Goal: Information Seeking & Learning: Learn about a topic

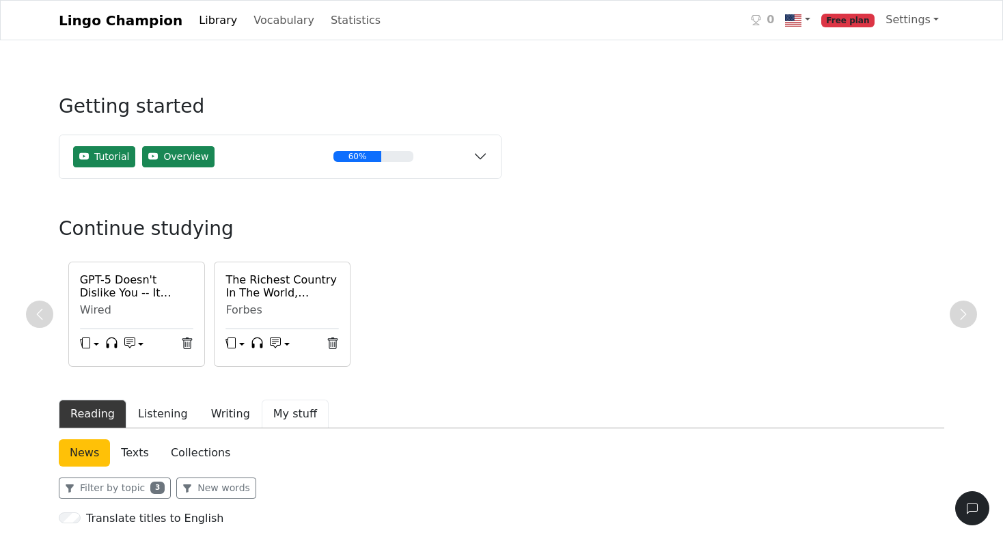
click at [282, 410] on button "My stuff" at bounding box center [295, 414] width 67 height 29
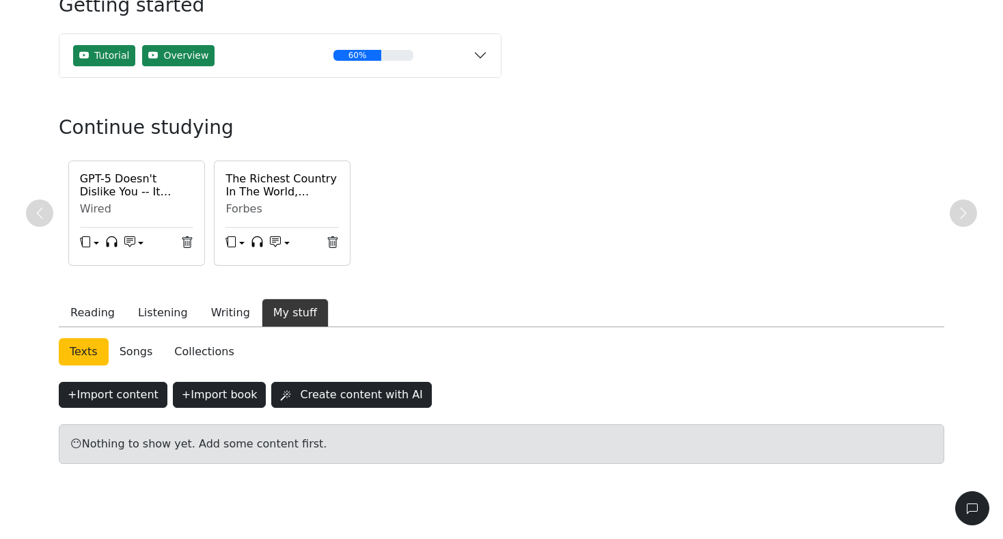
scroll to position [100, 0]
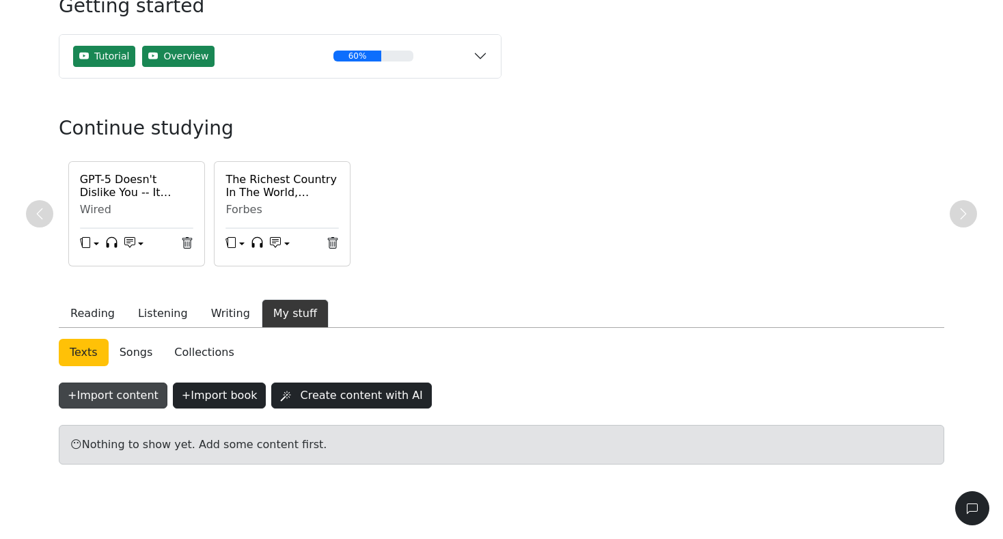
click at [133, 398] on button "+ Import content" at bounding box center [113, 396] width 109 height 26
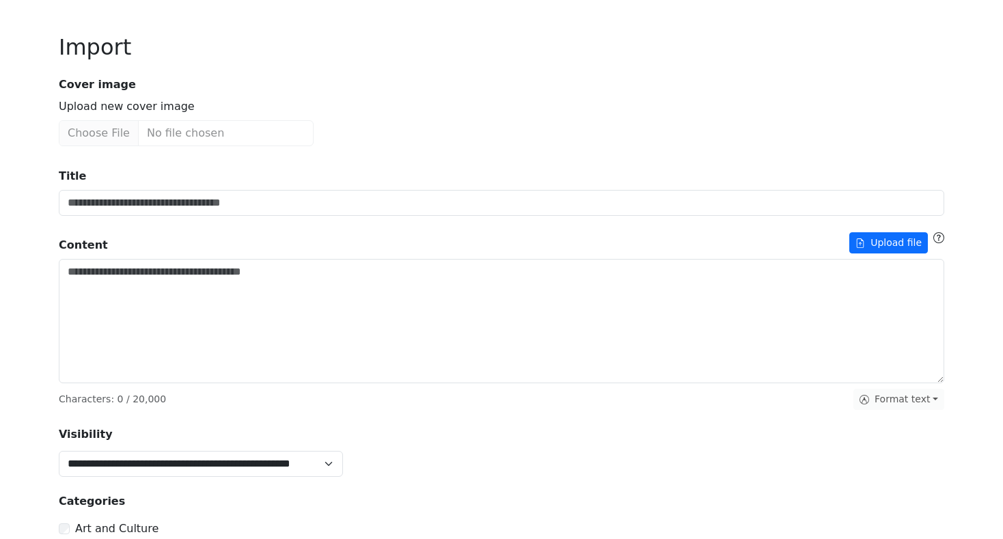
scroll to position [52, 0]
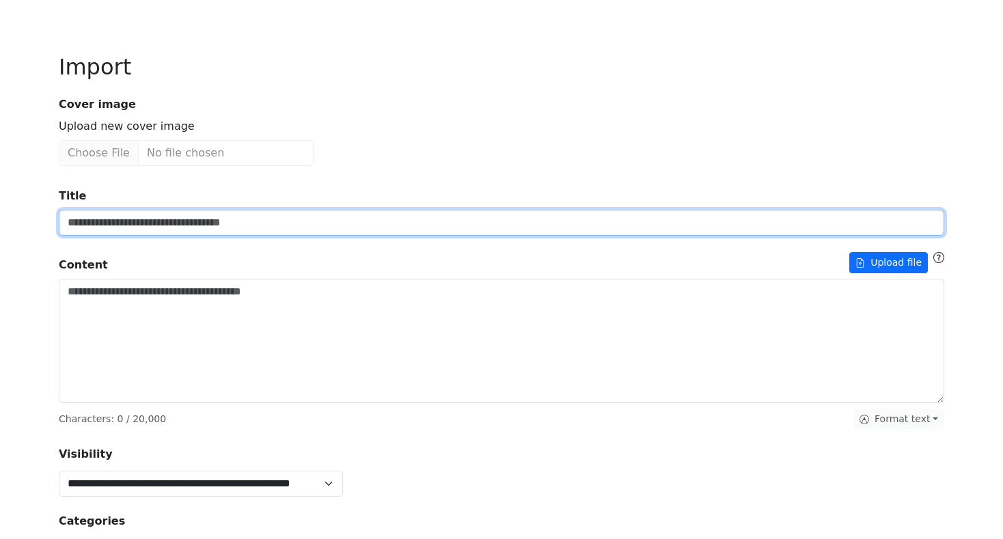
click at [154, 226] on input "Title" at bounding box center [502, 223] width 886 height 26
paste input "**********"
type input "**********"
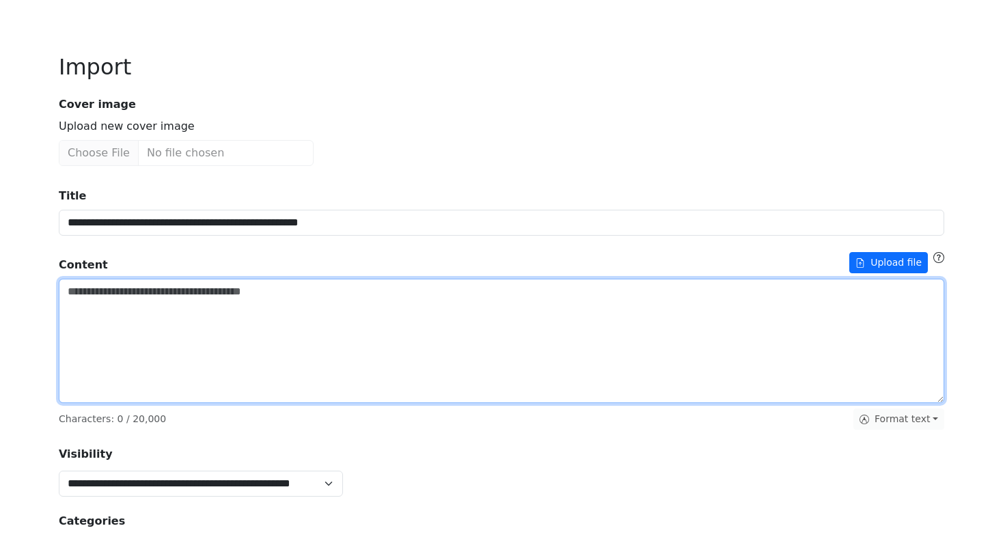
click at [137, 351] on textarea "Title" at bounding box center [502, 341] width 886 height 124
paste textarea "**********"
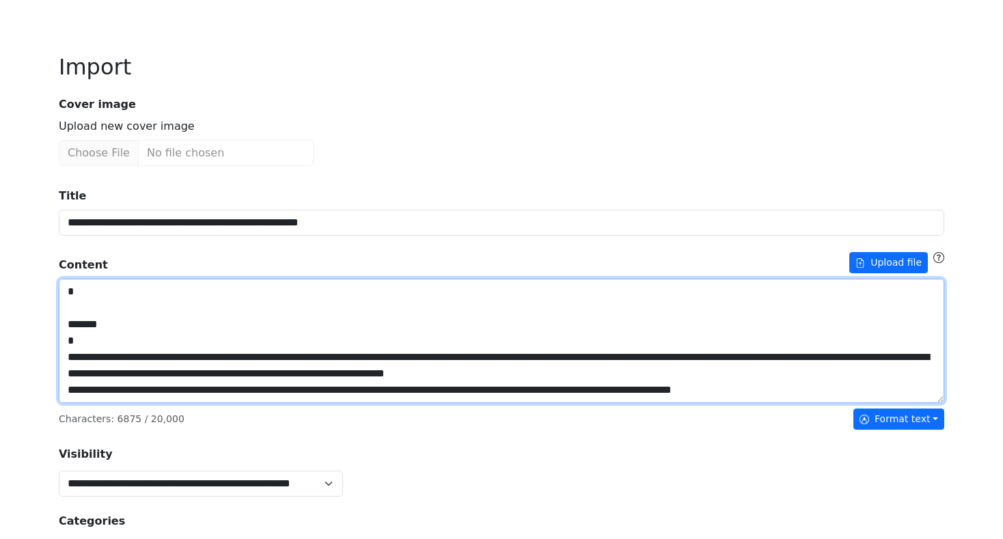
scroll to position [1283, 0]
click at [101, 359] on textarea "Title" at bounding box center [502, 341] width 886 height 124
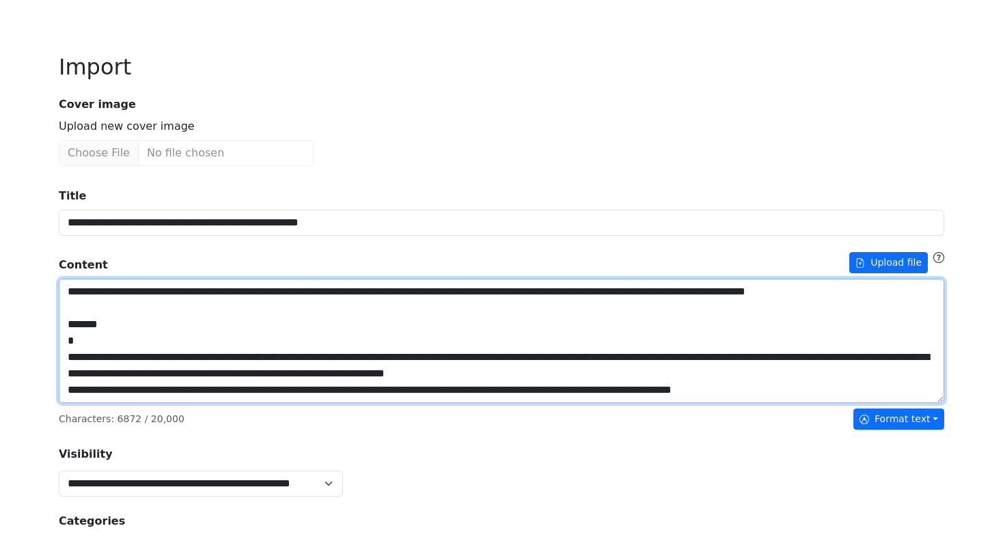
click at [83, 338] on textarea "Title" at bounding box center [502, 341] width 886 height 124
click at [102, 372] on textarea "Title" at bounding box center [502, 341] width 886 height 124
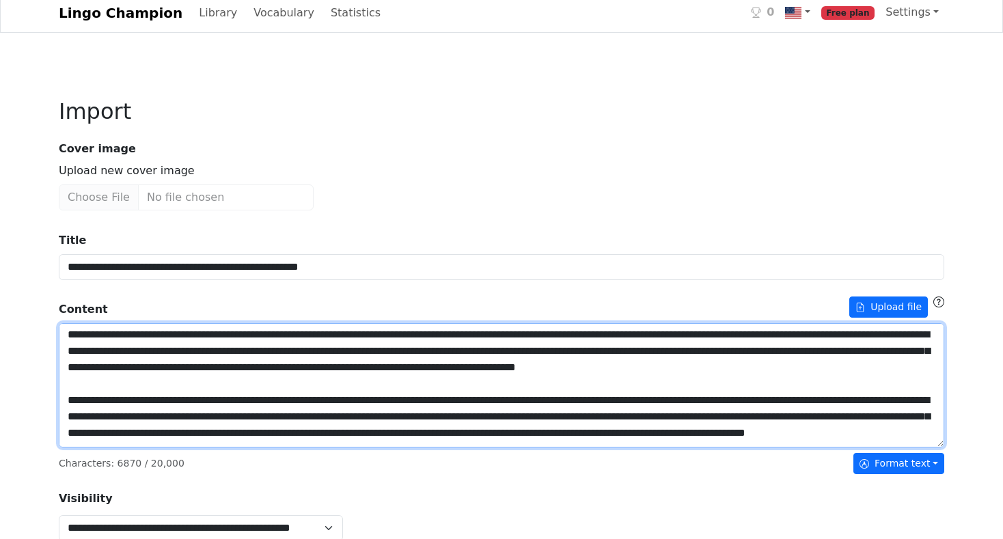
scroll to position [1112, 0]
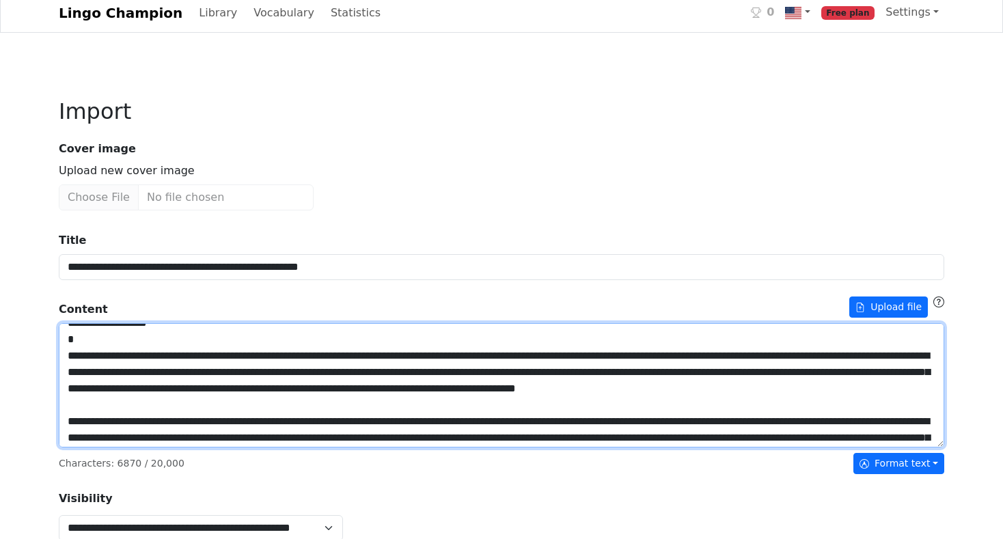
click at [92, 391] on textarea "Title" at bounding box center [502, 385] width 886 height 124
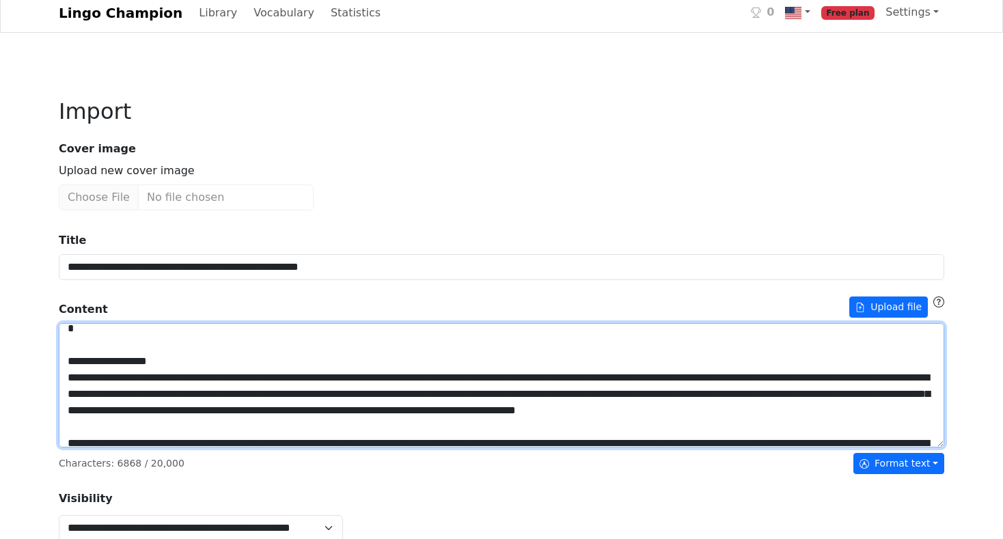
scroll to position [1063, 0]
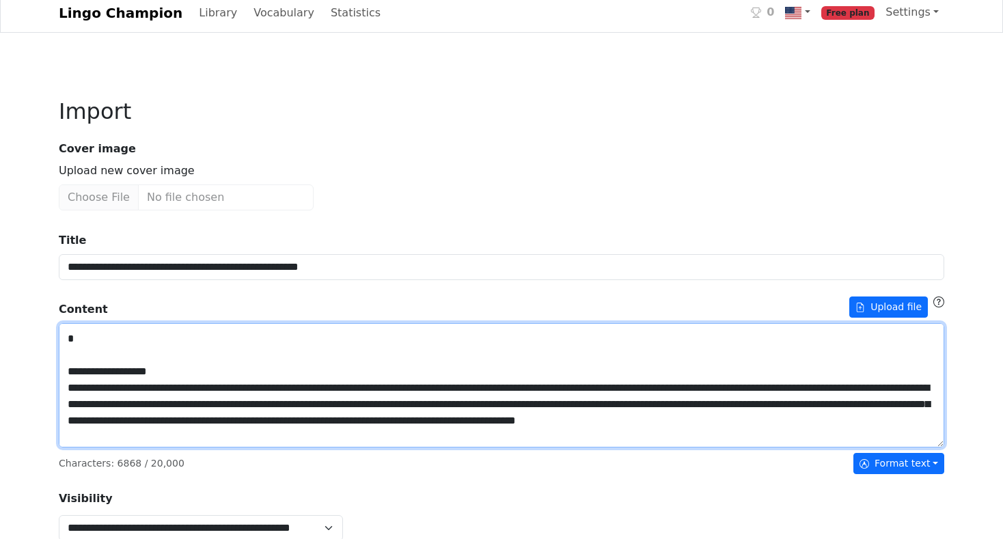
click at [98, 395] on textarea "Title" at bounding box center [502, 385] width 886 height 124
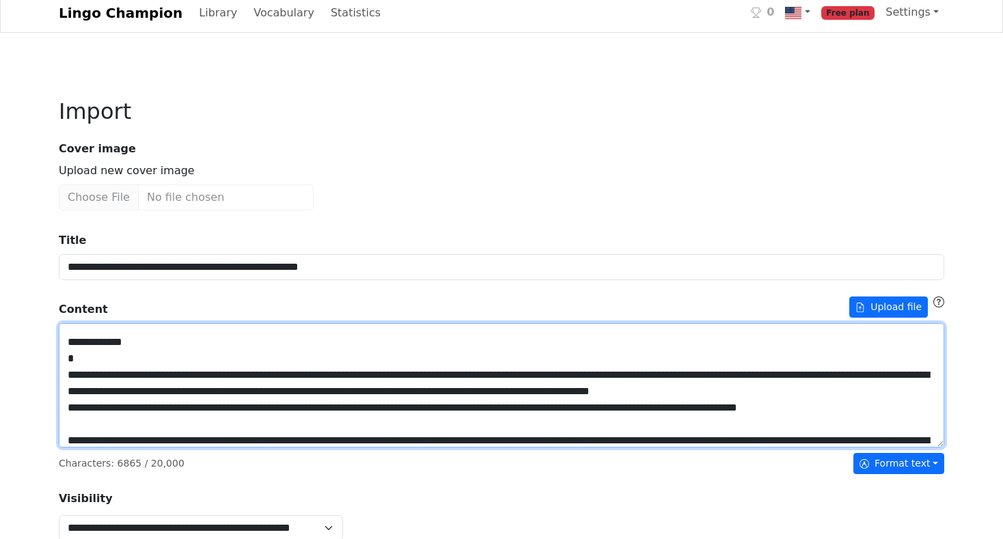
scroll to position [860, 0]
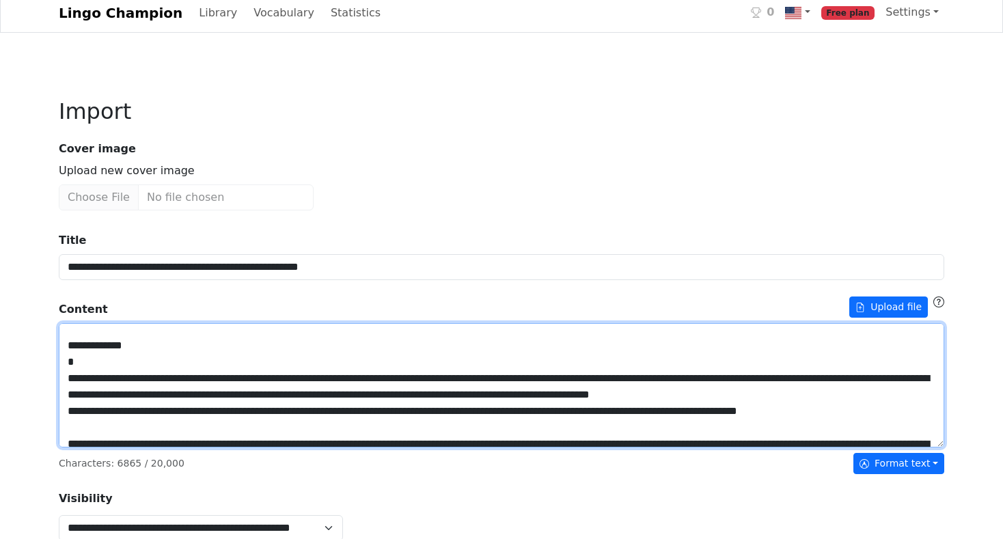
click at [102, 412] on textarea "Title" at bounding box center [502, 385] width 886 height 124
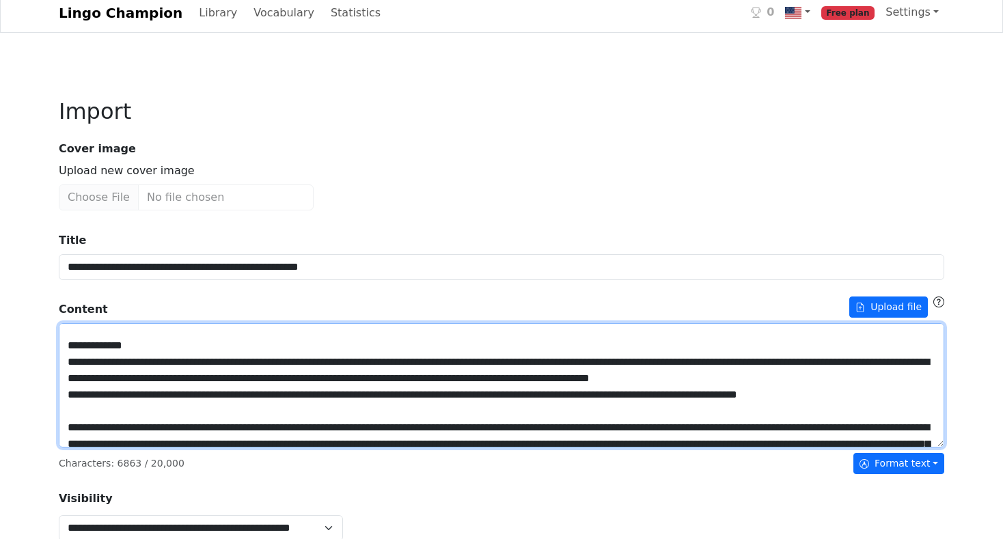
scroll to position [849, 0]
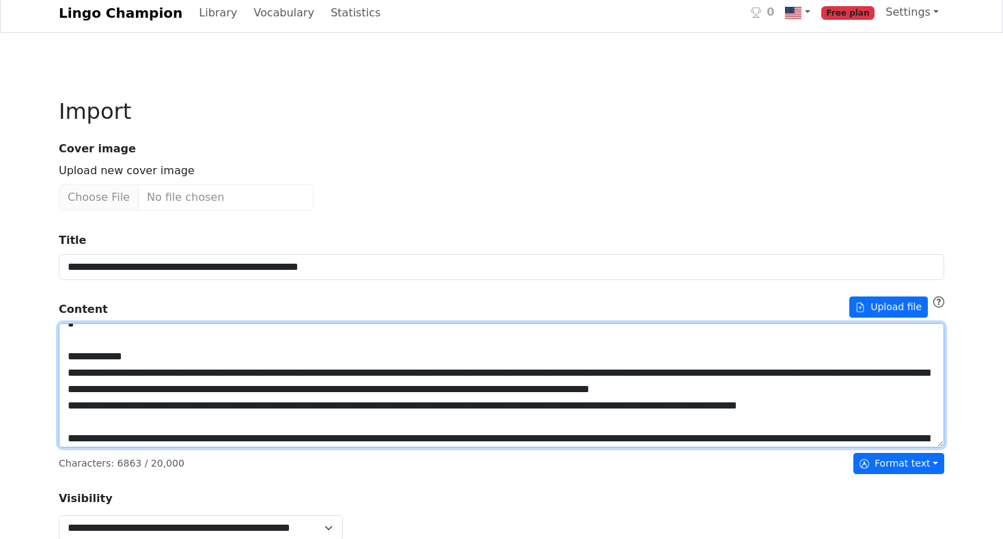
click at [98, 381] on textarea "Title" at bounding box center [502, 385] width 886 height 124
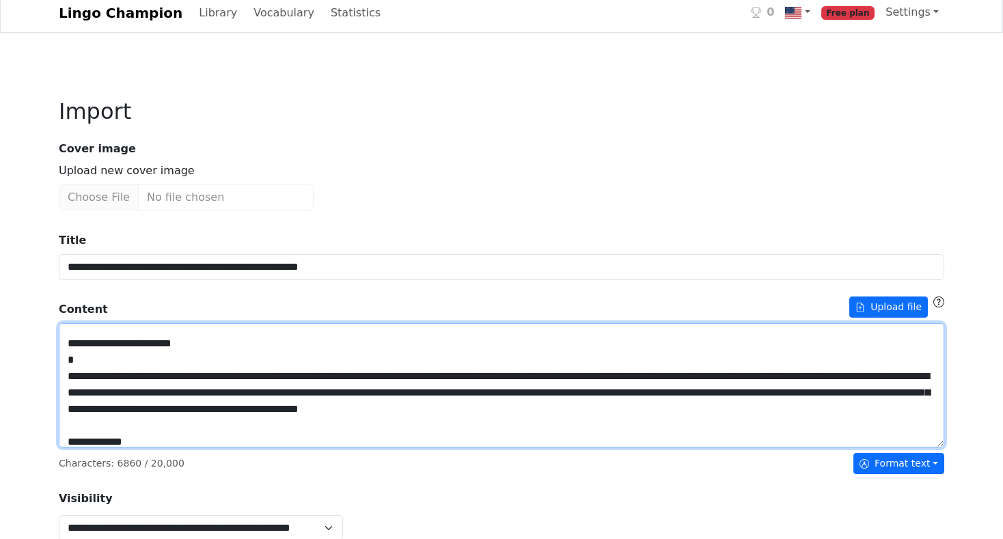
scroll to position [730, 0]
click at [83, 409] on textarea "Title" at bounding box center [502, 385] width 886 height 124
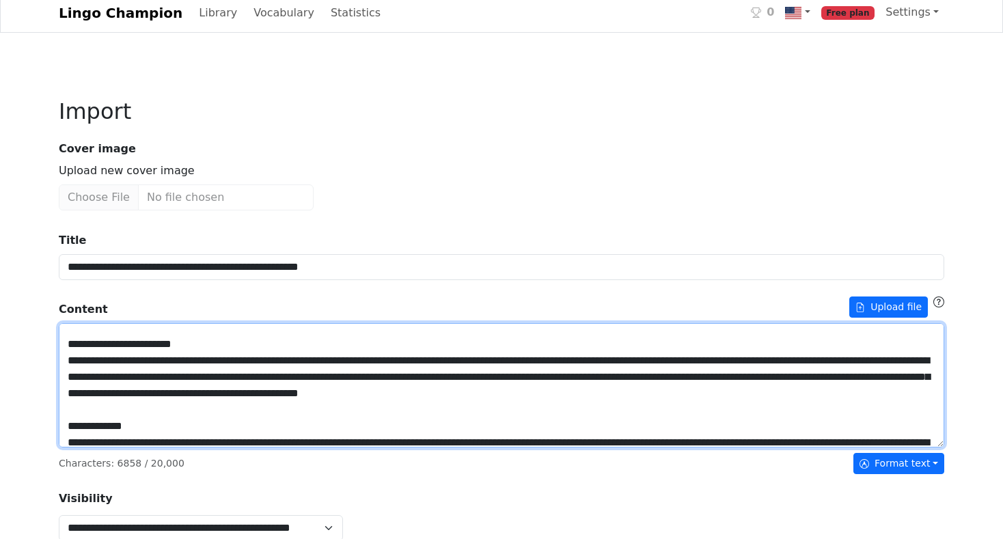
scroll to position [705, 0]
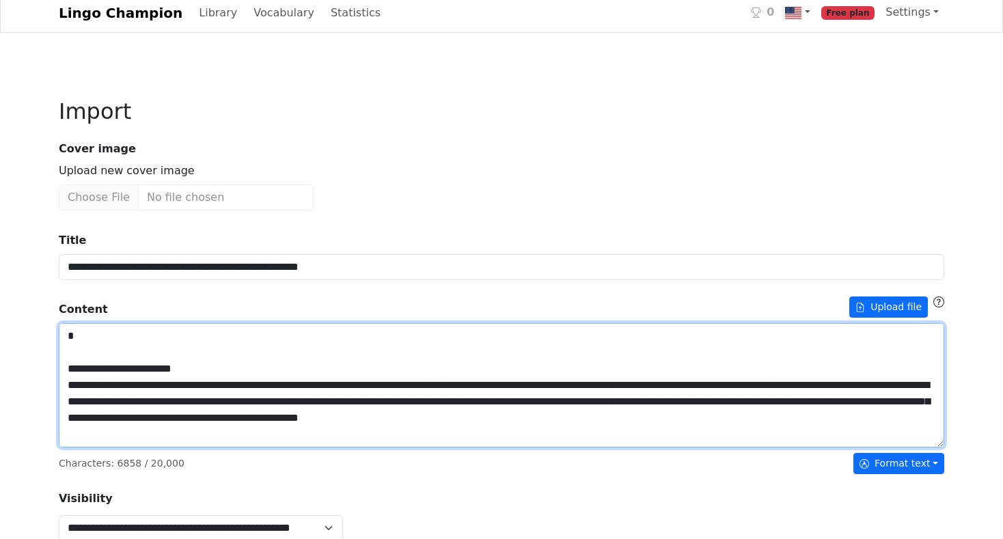
click at [87, 388] on textarea "Title" at bounding box center [502, 385] width 886 height 124
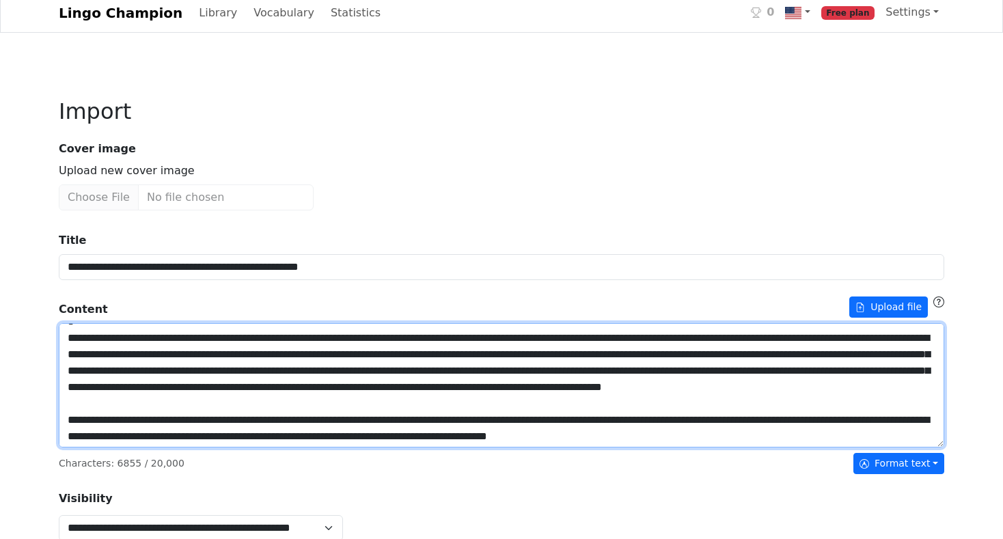
scroll to position [569, 0]
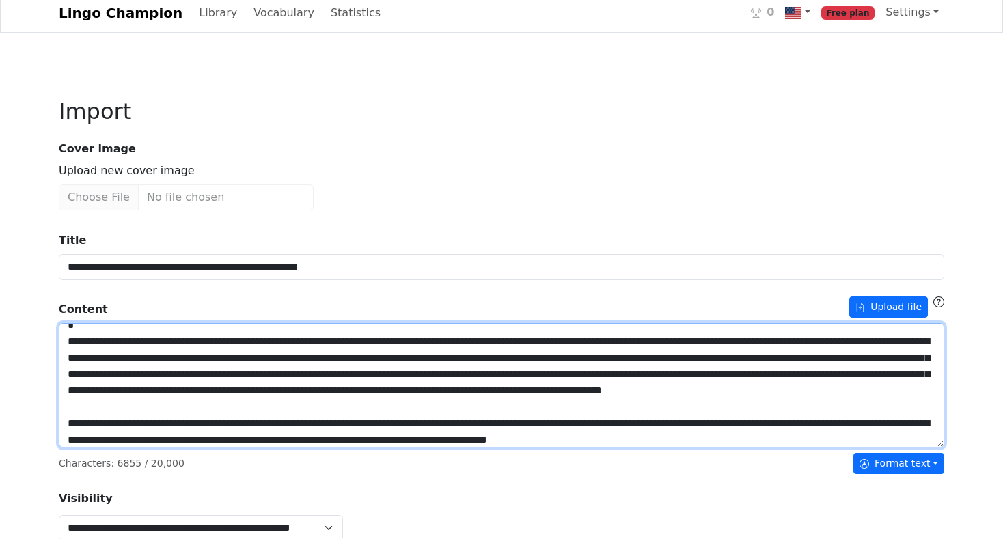
click at [103, 362] on textarea "Title" at bounding box center [502, 385] width 886 height 124
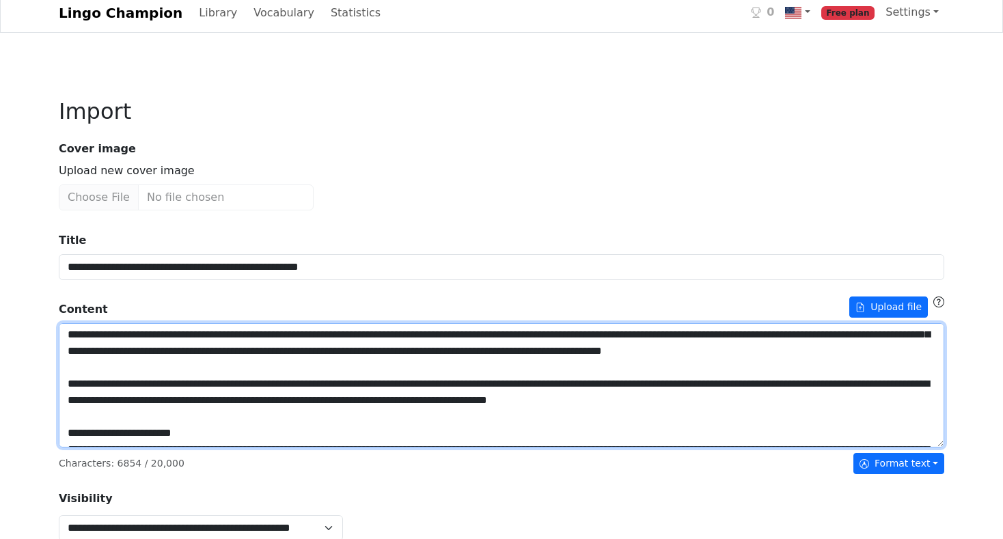
scroll to position [613, 0]
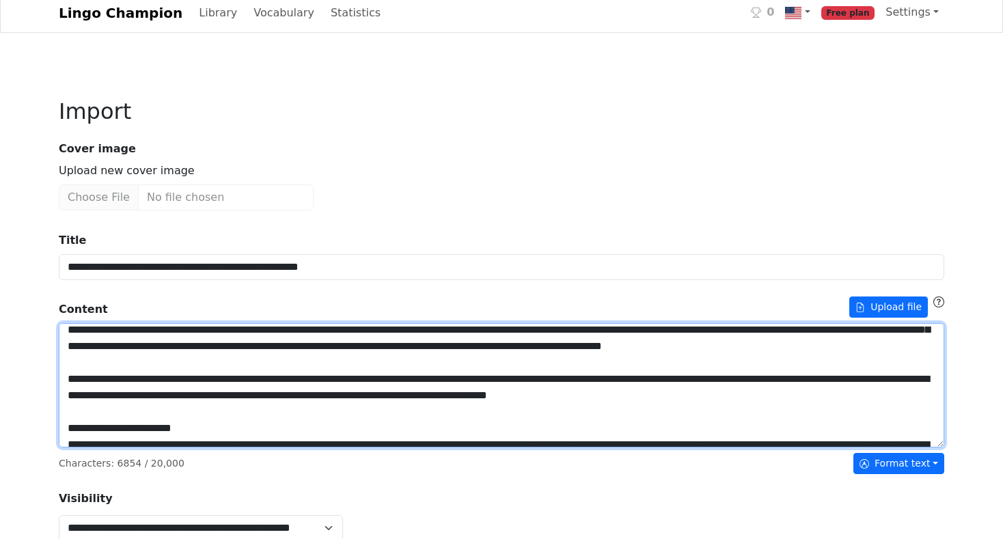
click at [89, 411] on textarea "Title" at bounding box center [502, 385] width 886 height 124
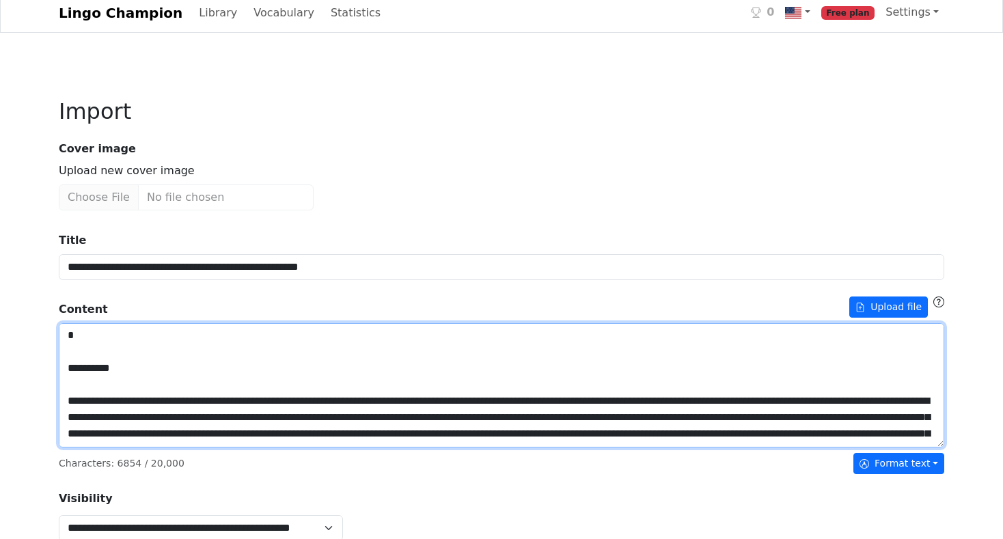
scroll to position [510, 0]
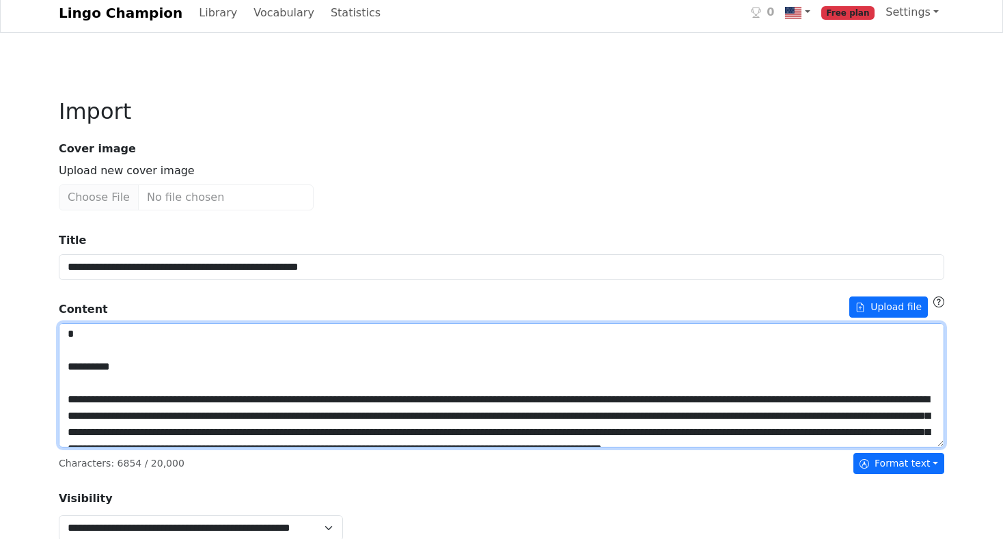
click at [100, 416] on textarea "Title" at bounding box center [502, 385] width 886 height 124
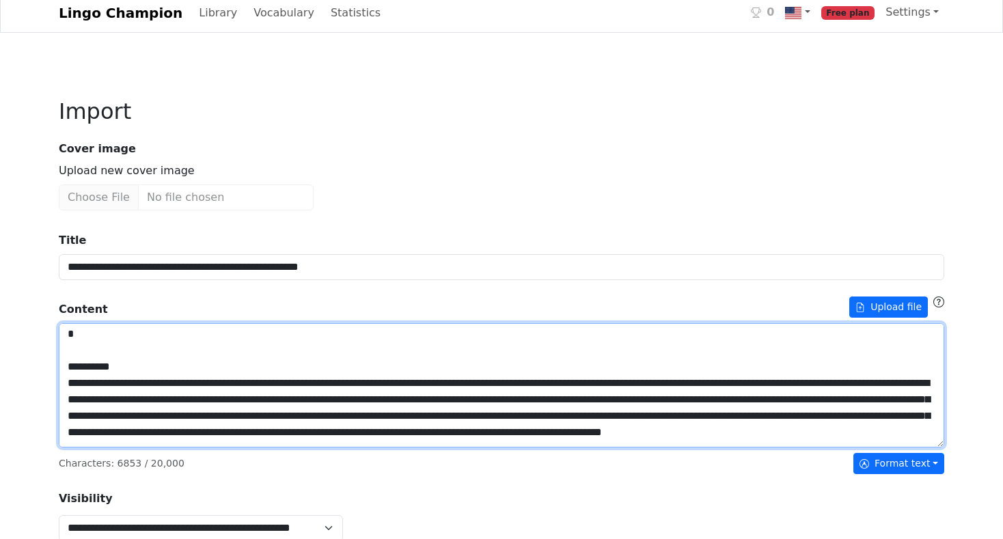
click at [107, 372] on textarea "Title" at bounding box center [502, 385] width 886 height 124
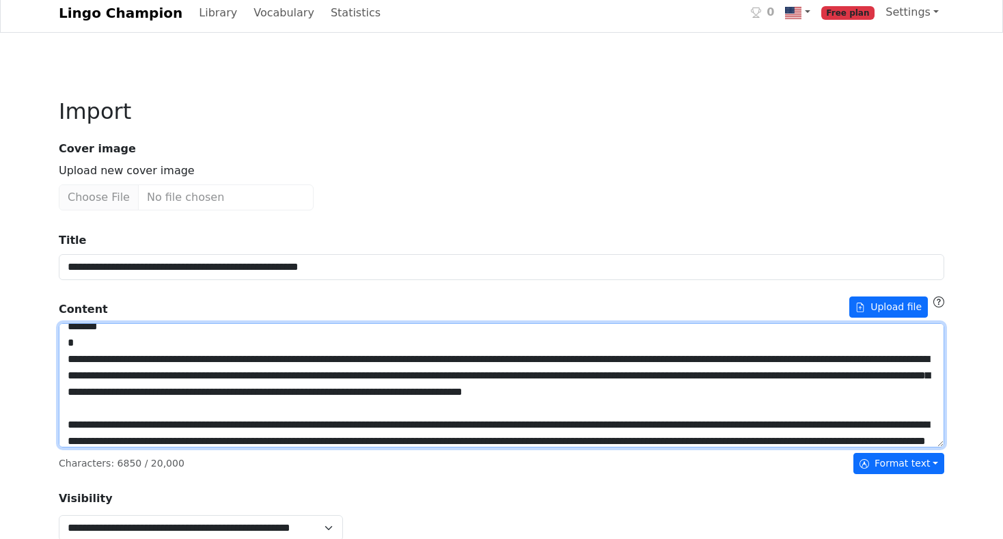
scroll to position [321, 0]
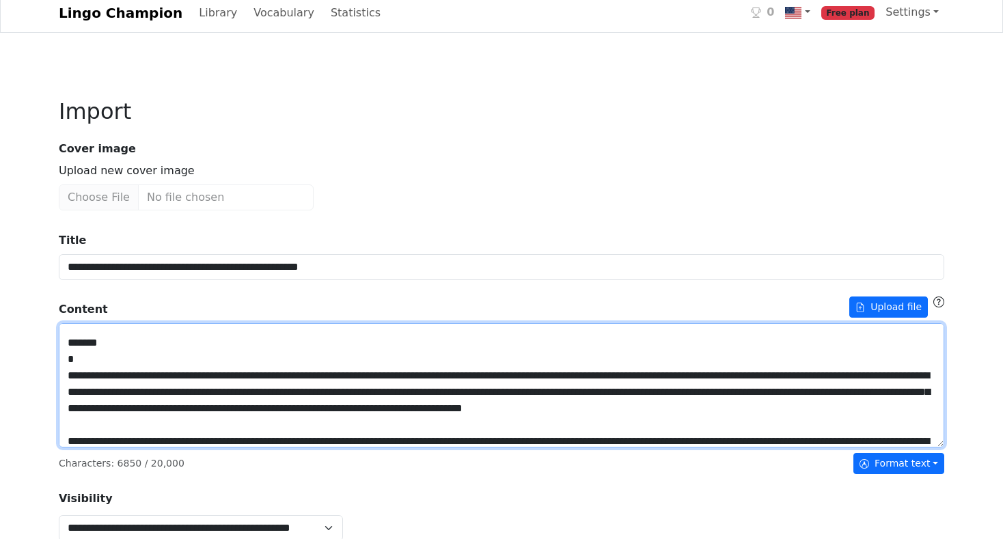
click at [83, 379] on textarea "Title" at bounding box center [502, 385] width 886 height 124
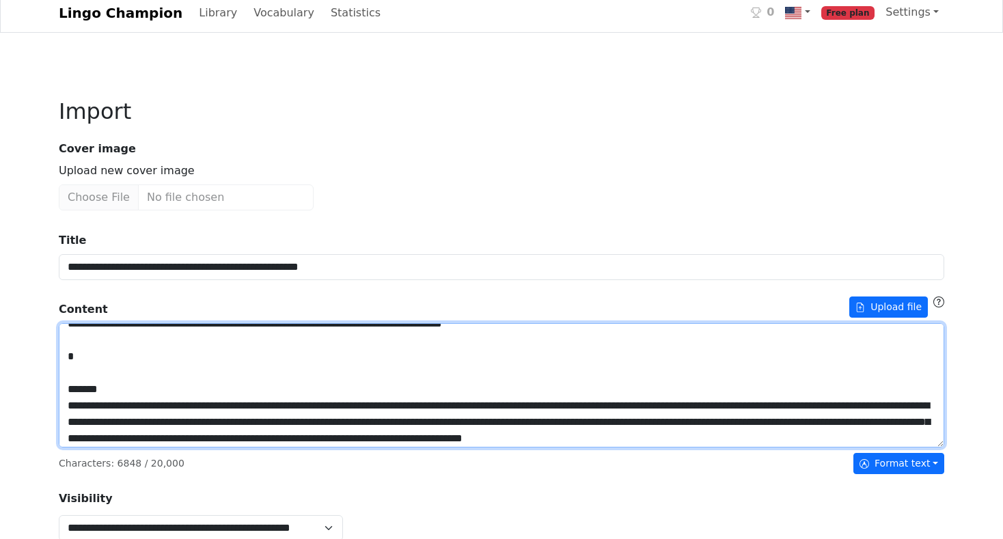
scroll to position [266, 0]
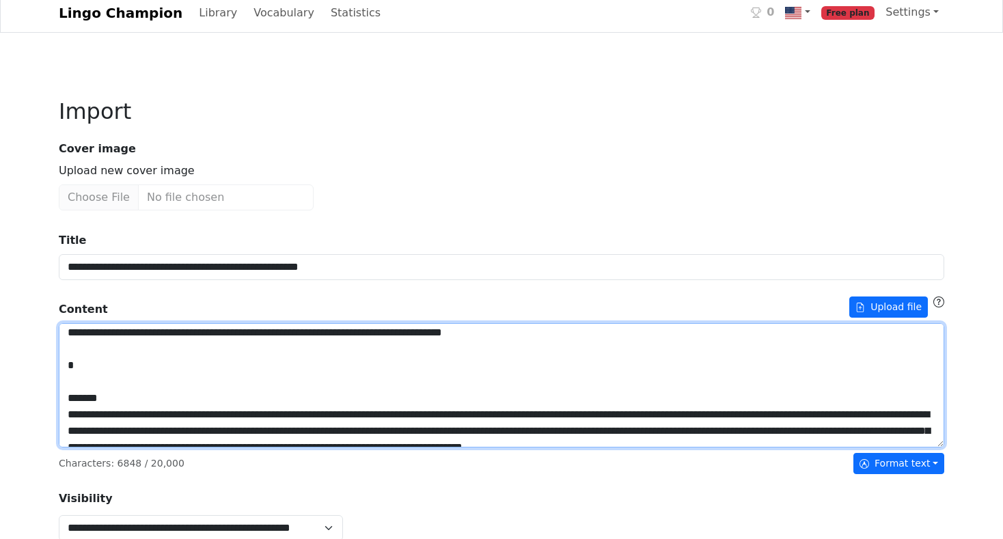
click at [92, 381] on textarea "Title" at bounding box center [502, 385] width 886 height 124
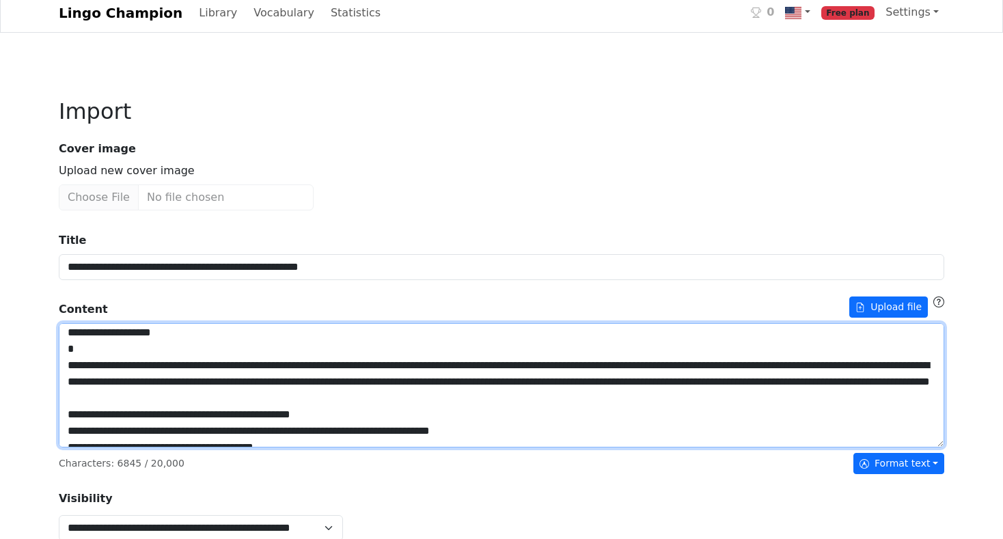
scroll to position [113, 0]
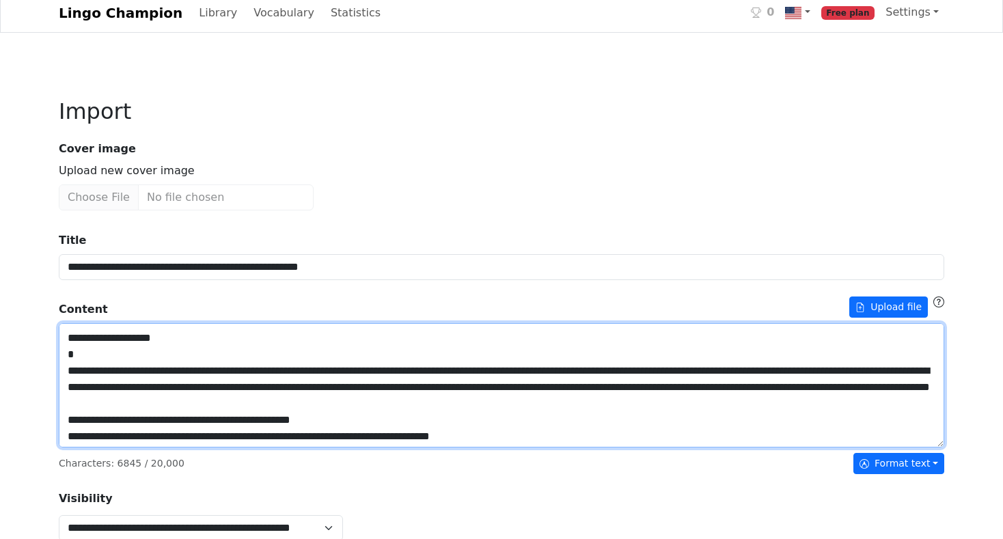
click at [108, 354] on textarea "Title" at bounding box center [502, 385] width 886 height 124
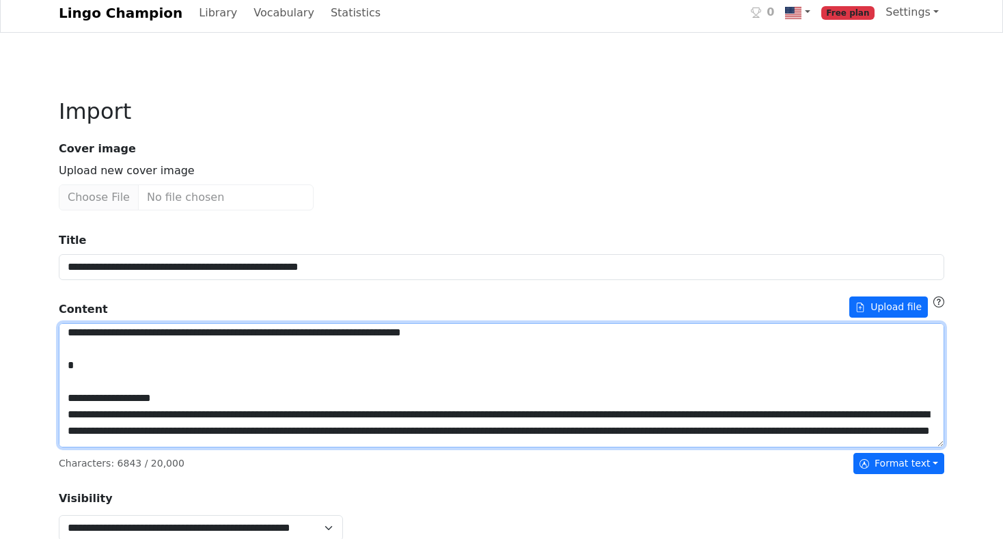
scroll to position [35, 0]
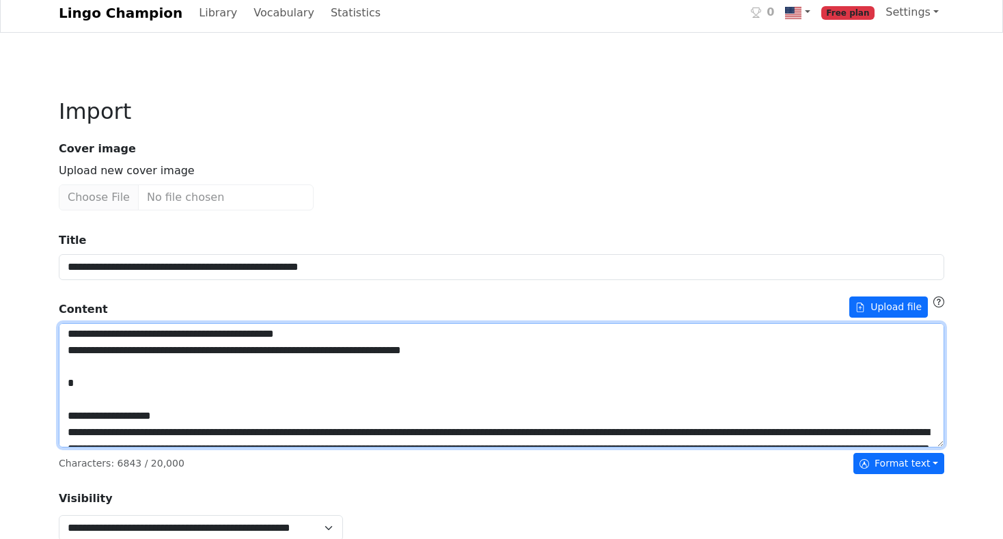
click at [105, 386] on textarea "Title" at bounding box center [502, 385] width 886 height 124
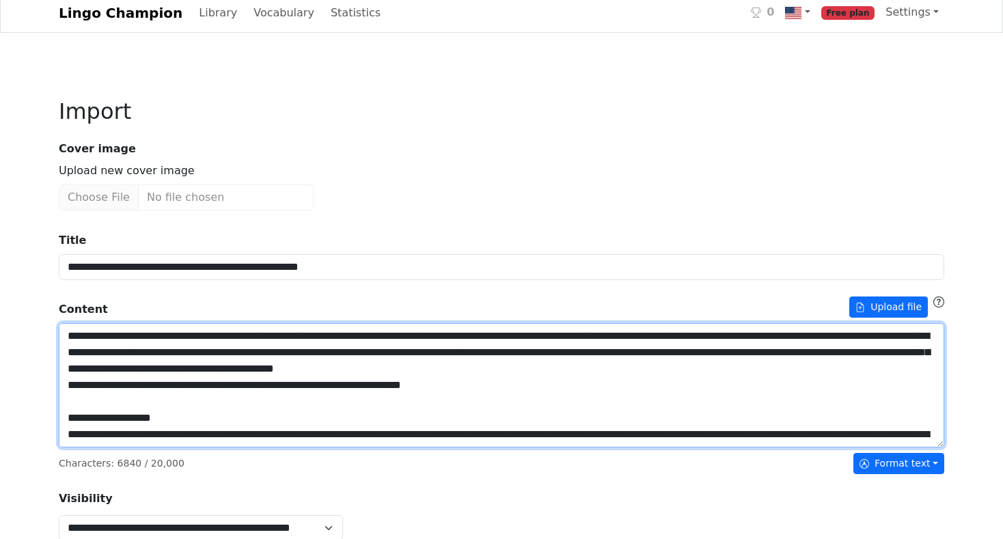
scroll to position [0, 0]
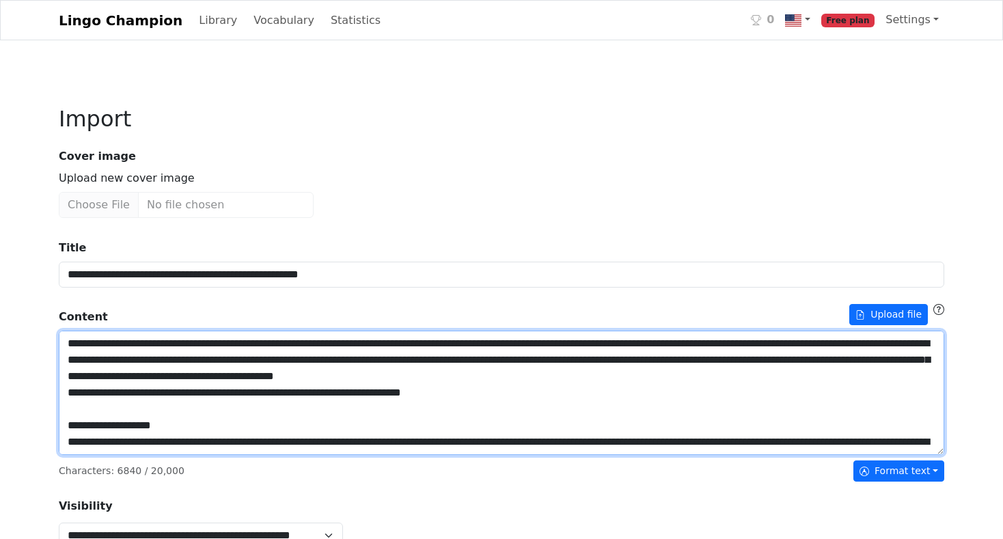
type textarea "**********"
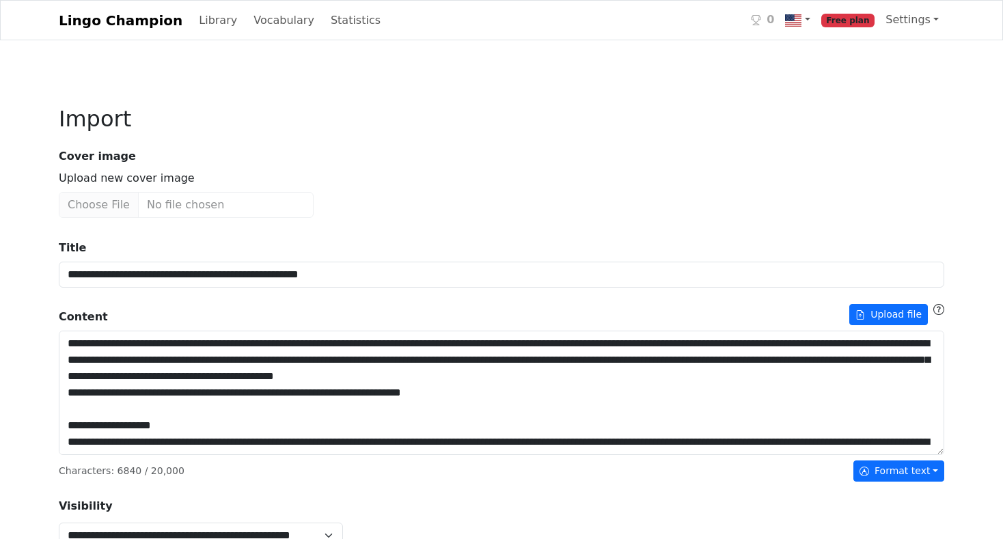
click at [33, 355] on div "**********" at bounding box center [501, 531] width 1003 height 1063
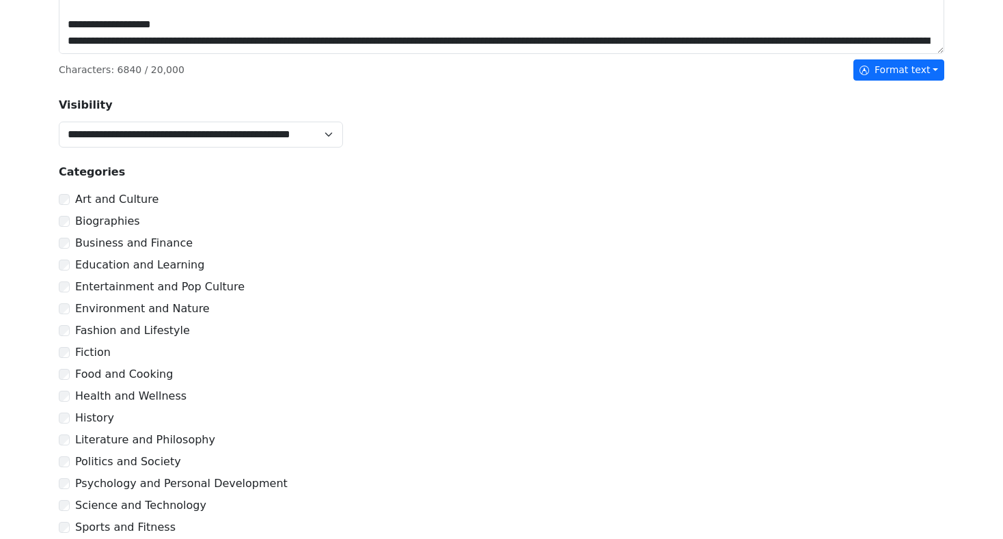
scroll to position [400, 0]
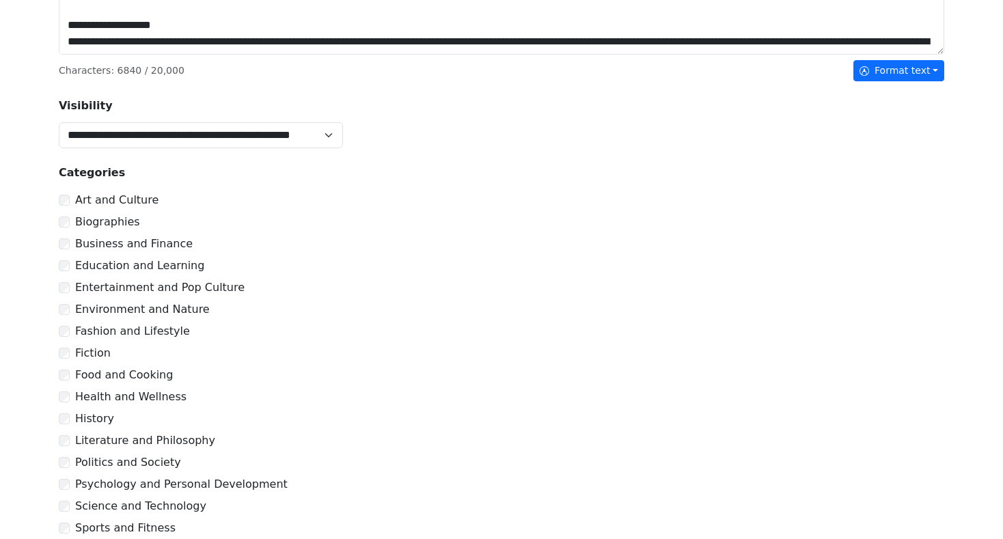
click at [68, 247] on div "Business and Finance" at bounding box center [502, 244] width 886 height 16
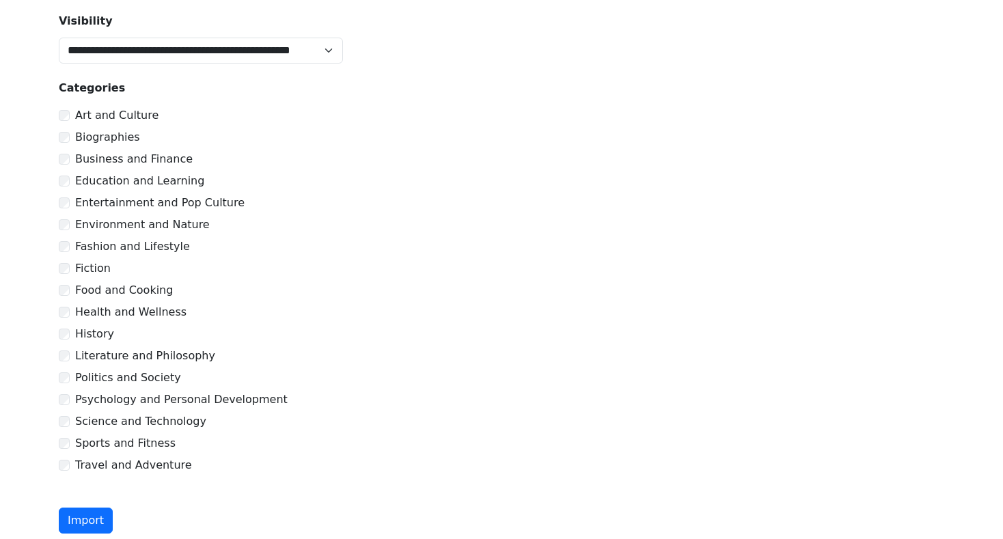
scroll to position [524, 0]
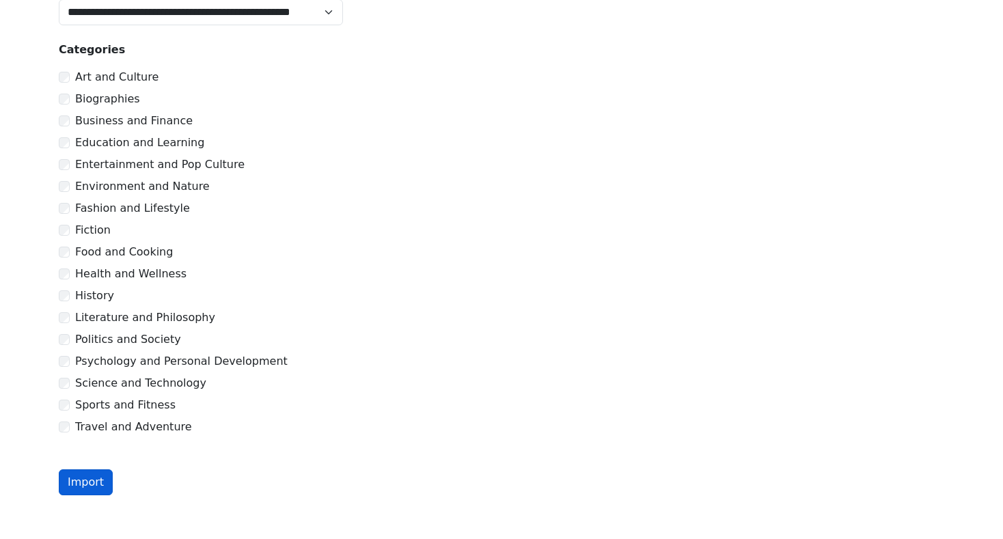
click at [90, 484] on button "Import" at bounding box center [86, 482] width 54 height 26
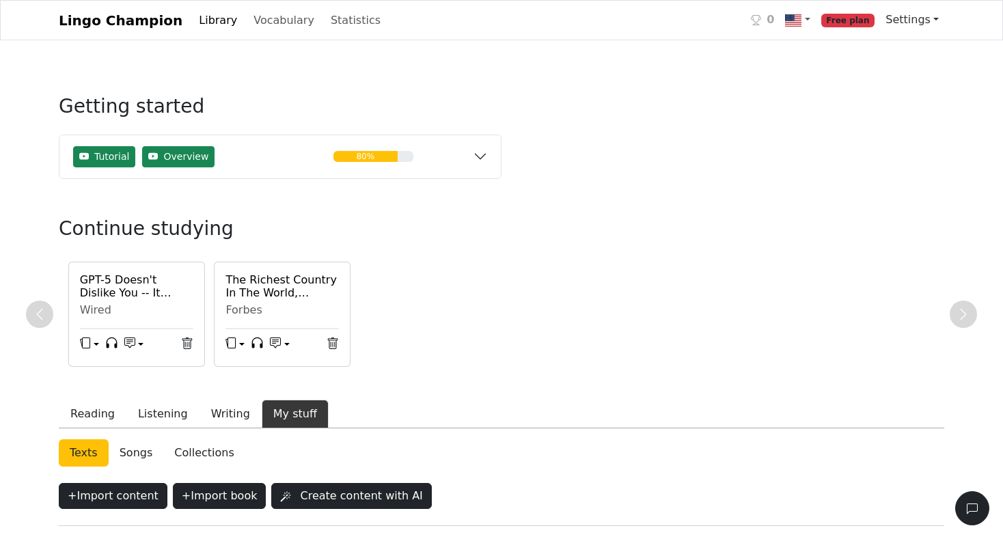
click at [915, 18] on link "Settings" at bounding box center [912, 19] width 64 height 27
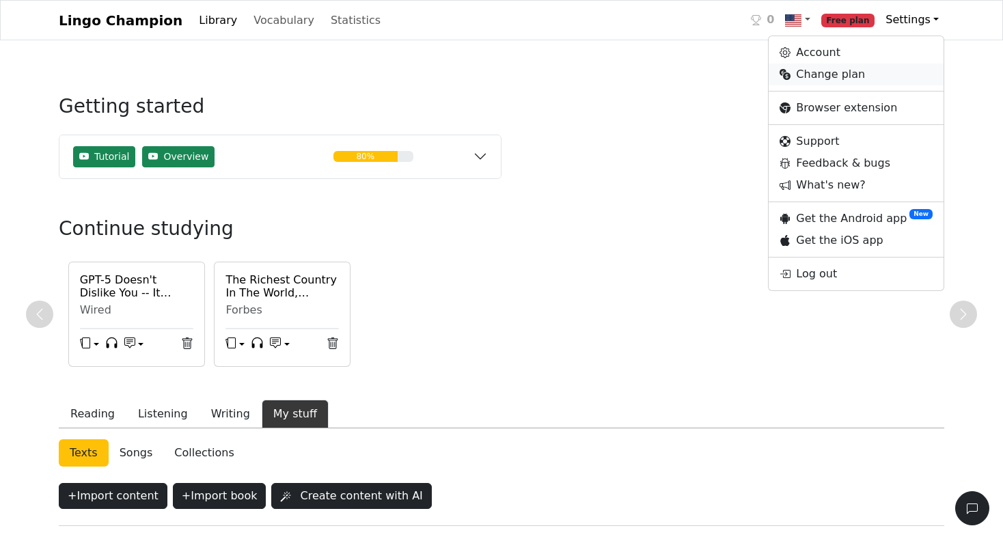
click at [844, 77] on link "Change plan" at bounding box center [856, 75] width 175 height 22
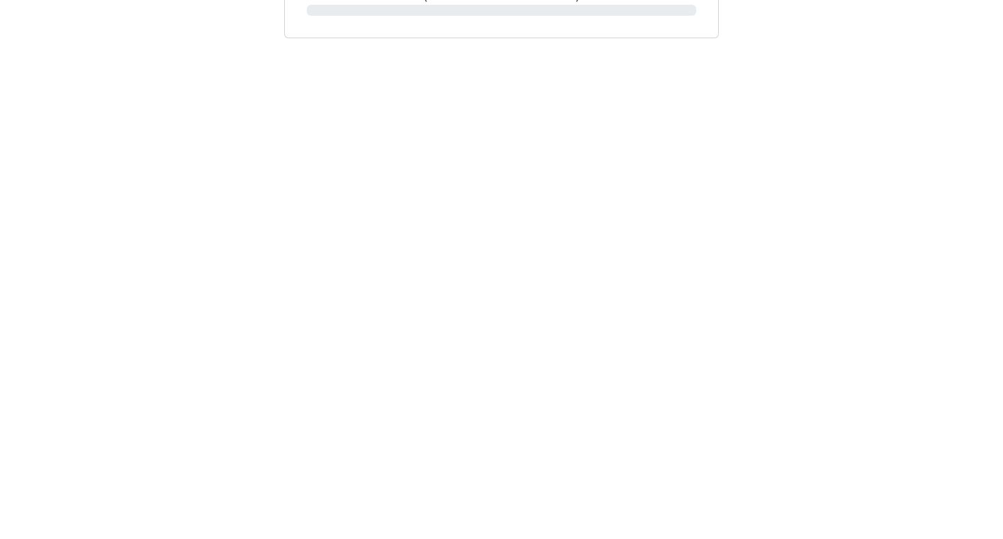
scroll to position [312, 0]
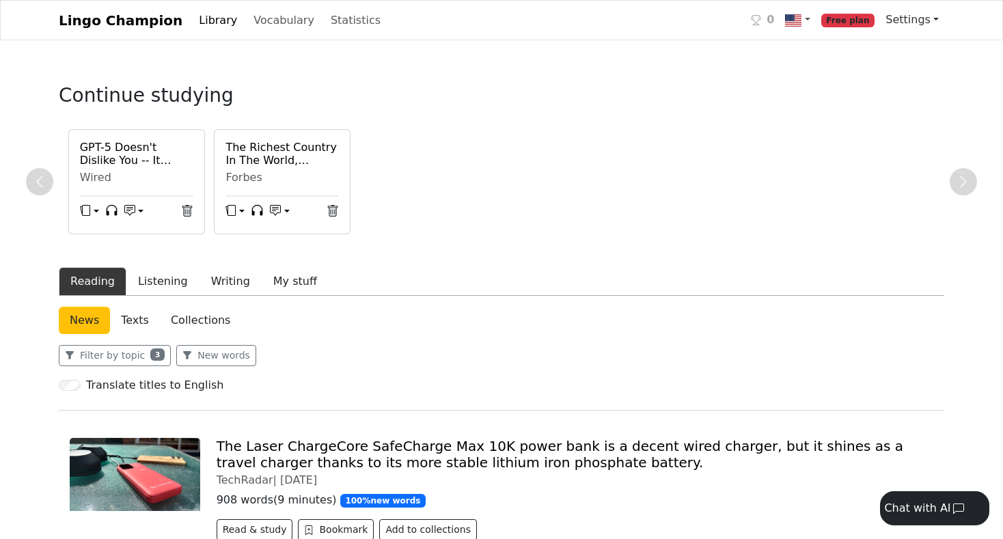
click at [918, 16] on link "Settings" at bounding box center [912, 19] width 64 height 27
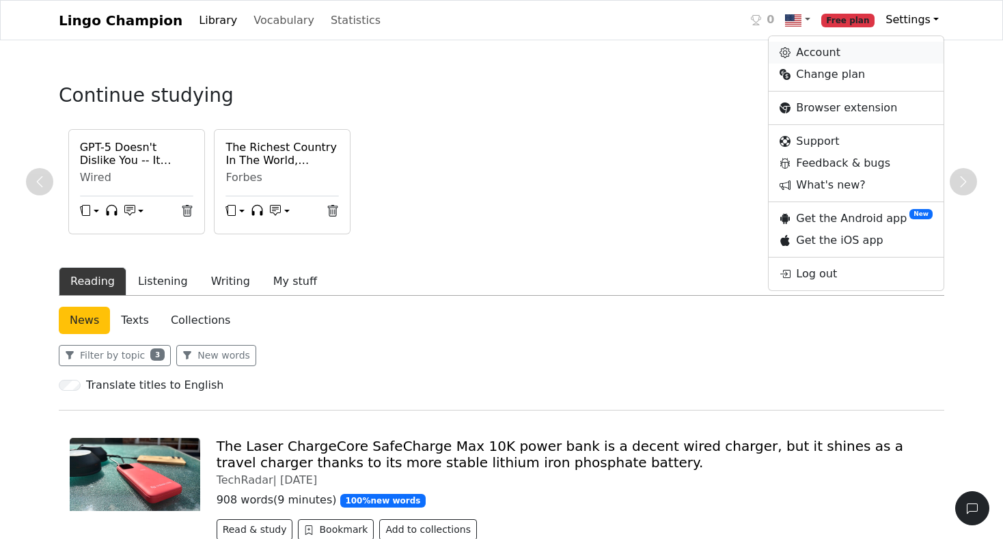
click at [853, 57] on link "Account" at bounding box center [856, 53] width 175 height 22
select select "**********"
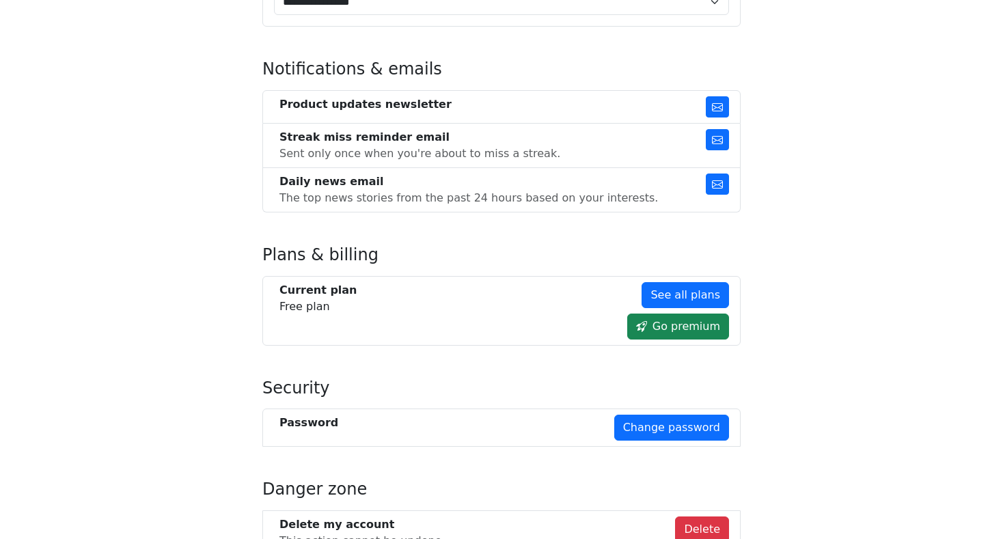
scroll to position [817, 0]
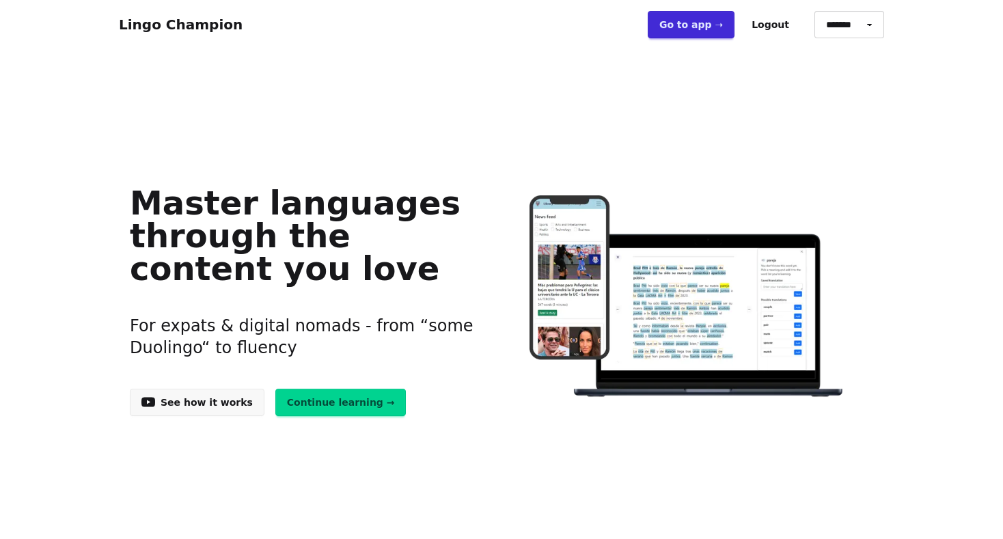
click at [330, 399] on link "Continue learning →" at bounding box center [340, 402] width 131 height 27
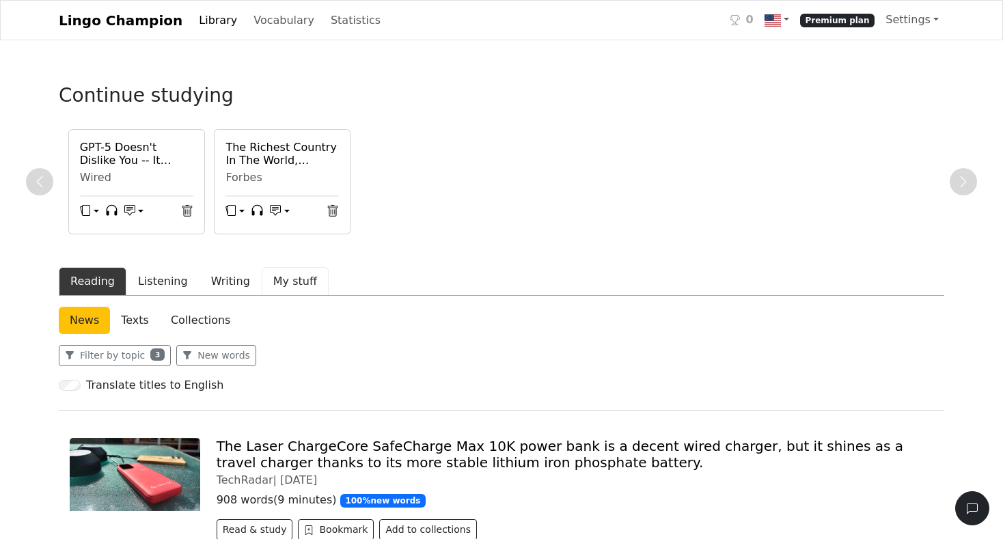
click at [287, 279] on button "My stuff" at bounding box center [295, 281] width 67 height 29
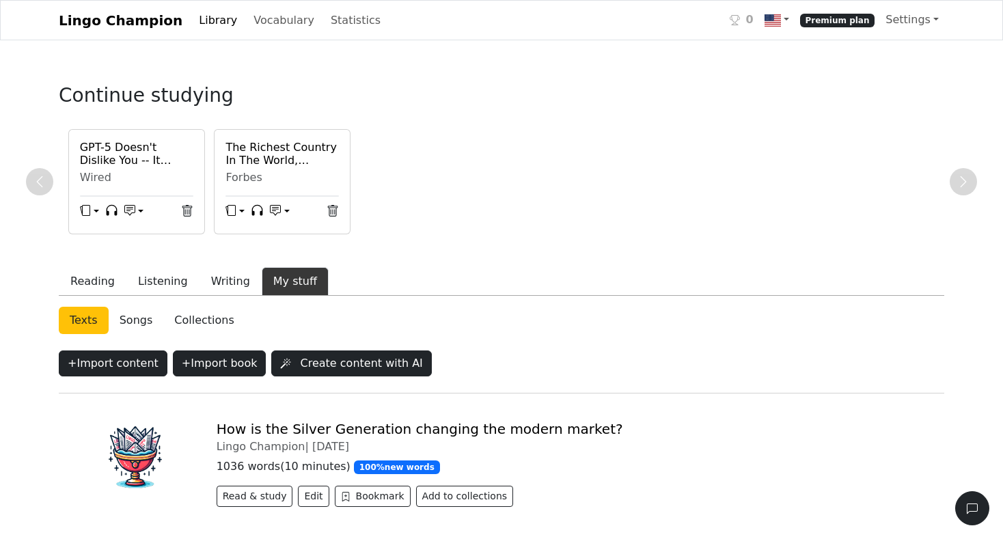
scroll to position [66, 0]
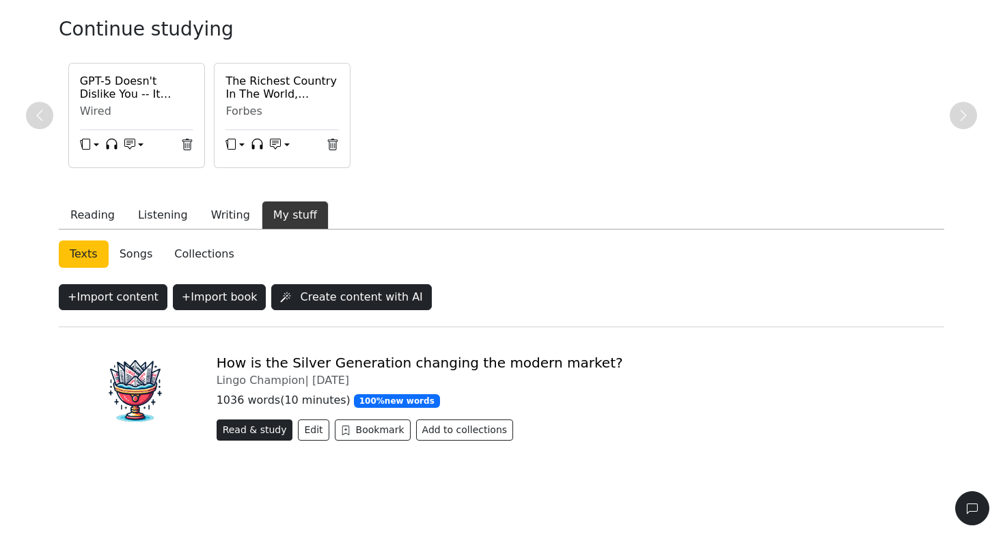
click at [265, 422] on button "Read & study" at bounding box center [255, 430] width 77 height 21
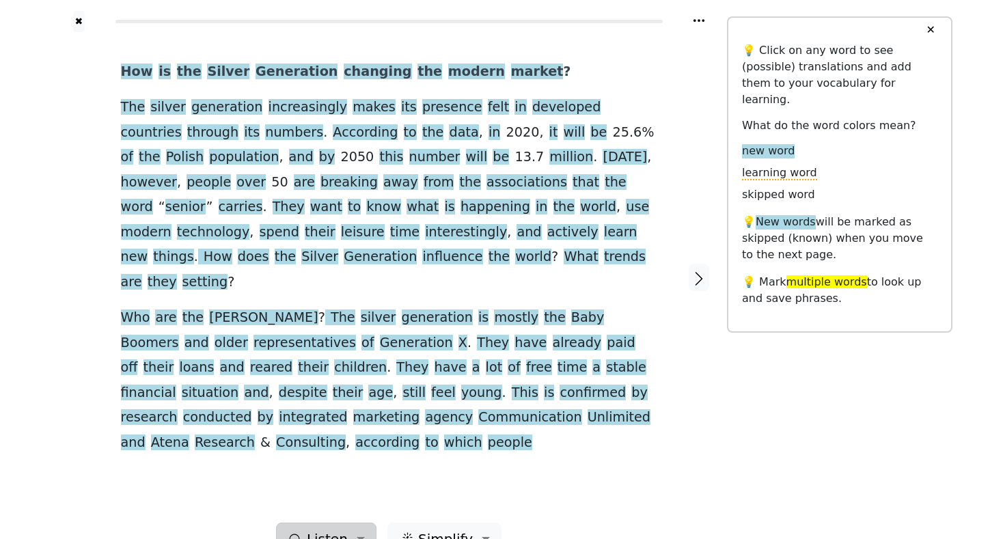
click at [331, 529] on span "Listen" at bounding box center [327, 539] width 41 height 21
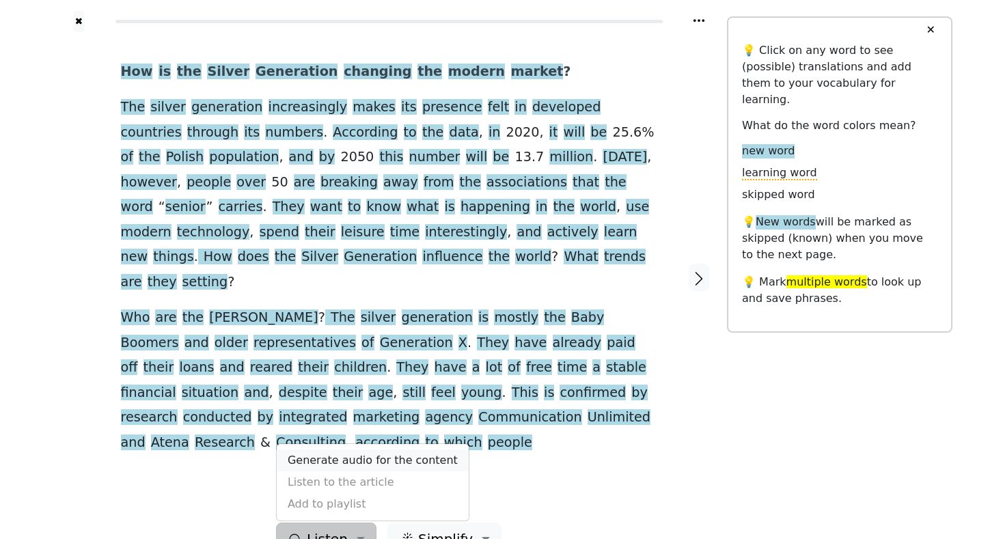
click at [344, 450] on link "Generate audio for the content" at bounding box center [373, 461] width 192 height 22
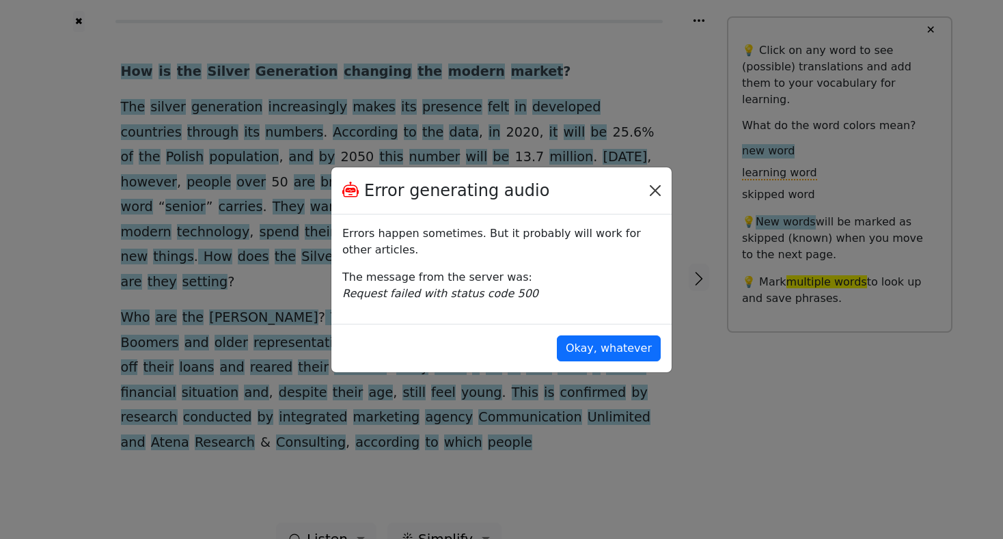
click at [661, 191] on button "Close" at bounding box center [655, 191] width 22 height 22
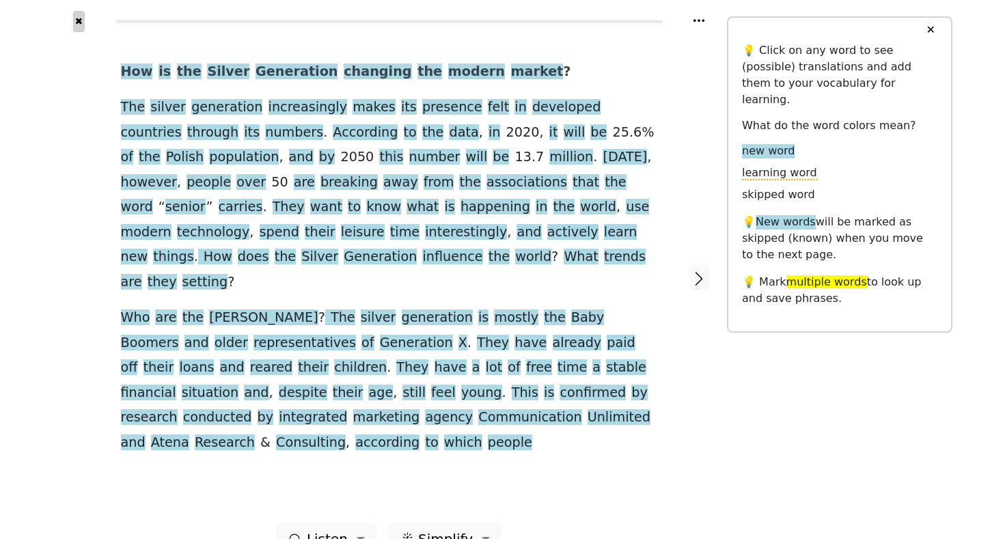
click at [76, 23] on button "✖" at bounding box center [79, 21] width 12 height 21
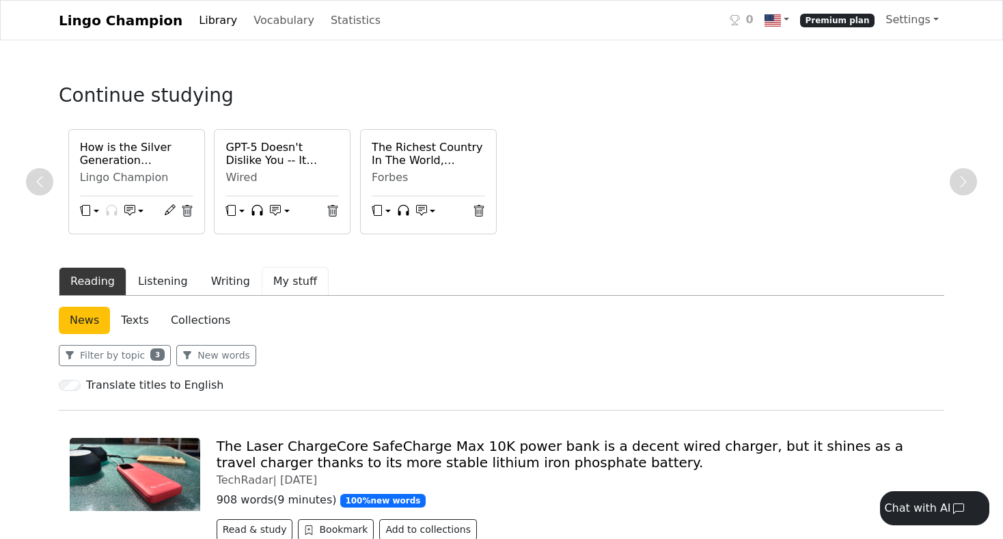
click at [284, 280] on button "My stuff" at bounding box center [295, 281] width 67 height 29
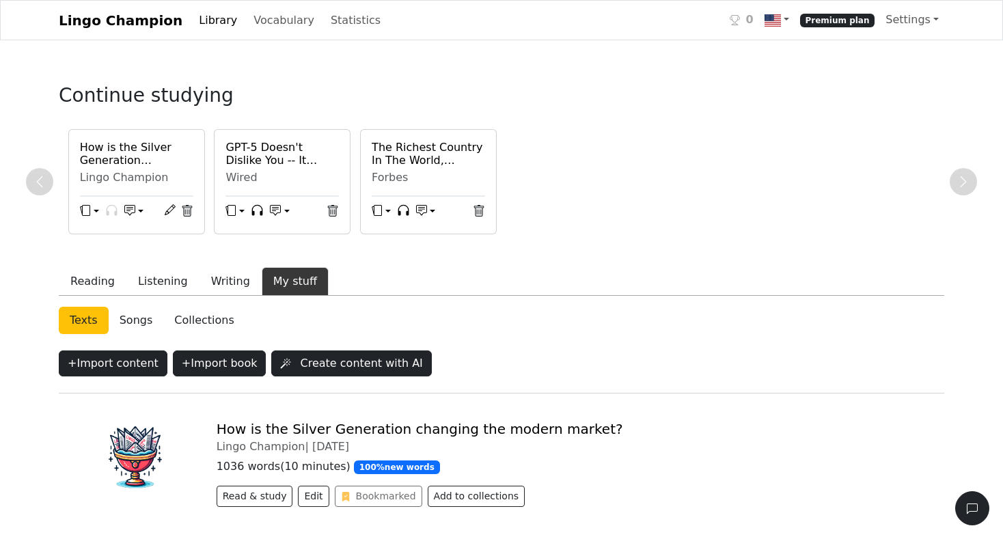
click at [128, 166] on h6 "How is the Silver Generation changing the modern market?" at bounding box center [136, 154] width 113 height 26
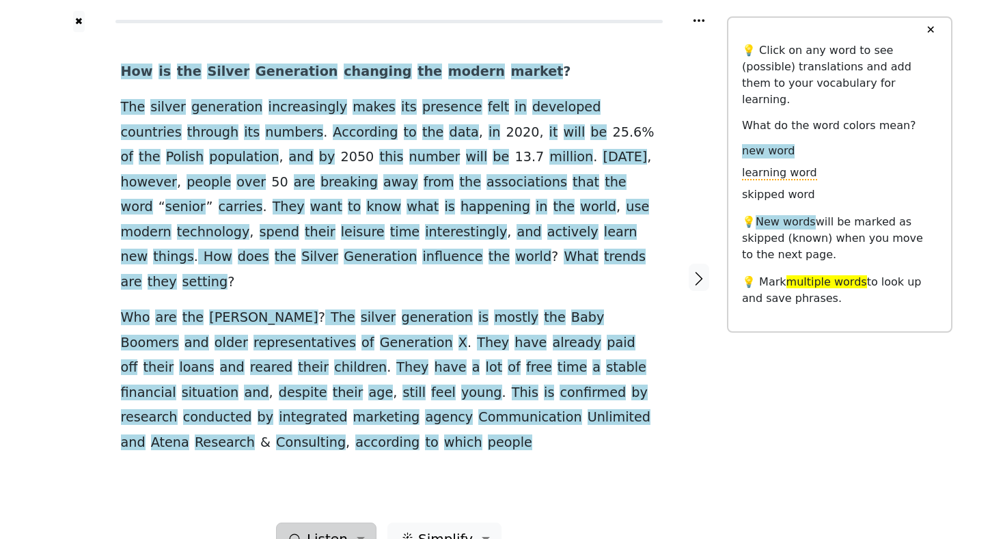
click at [346, 529] on span "Listen" at bounding box center [327, 539] width 41 height 21
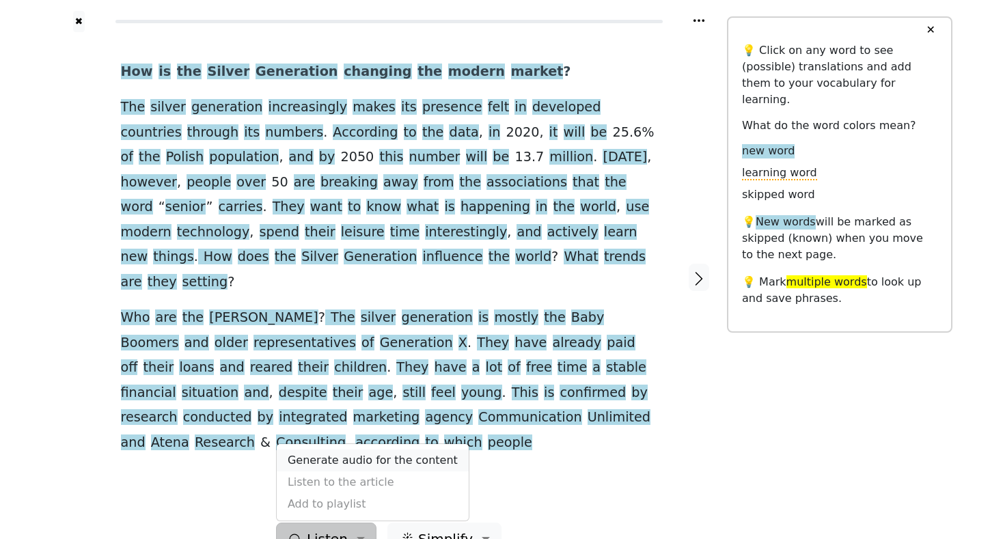
click at [363, 450] on link "Generate audio for the content" at bounding box center [373, 461] width 192 height 22
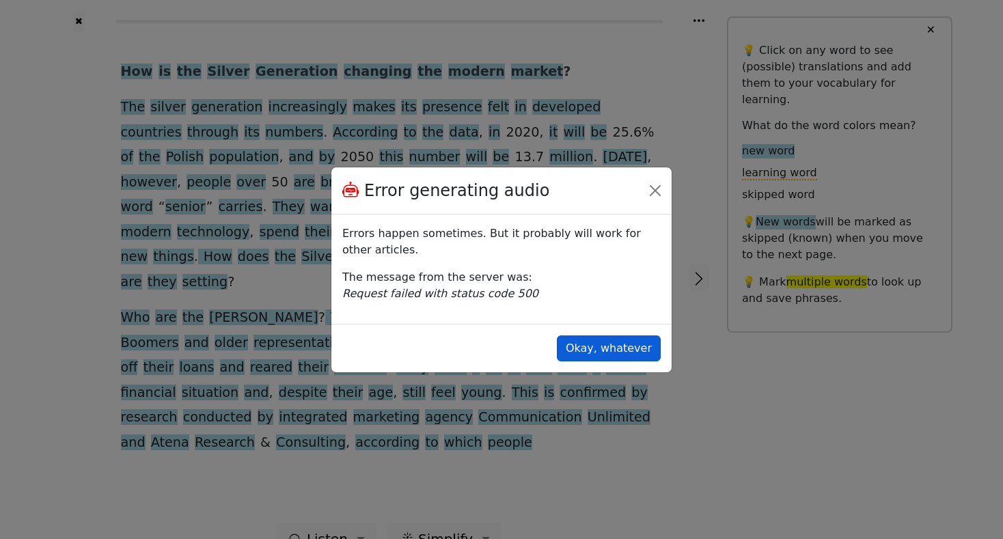
click at [614, 344] on button "Okay, whatever" at bounding box center [609, 349] width 104 height 26
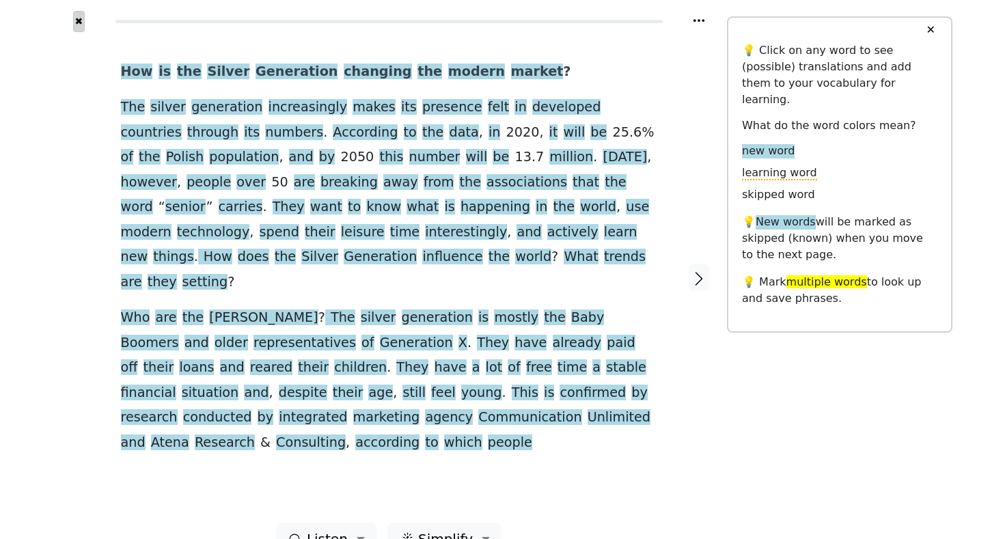
click at [79, 23] on button "✖" at bounding box center [79, 21] width 12 height 21
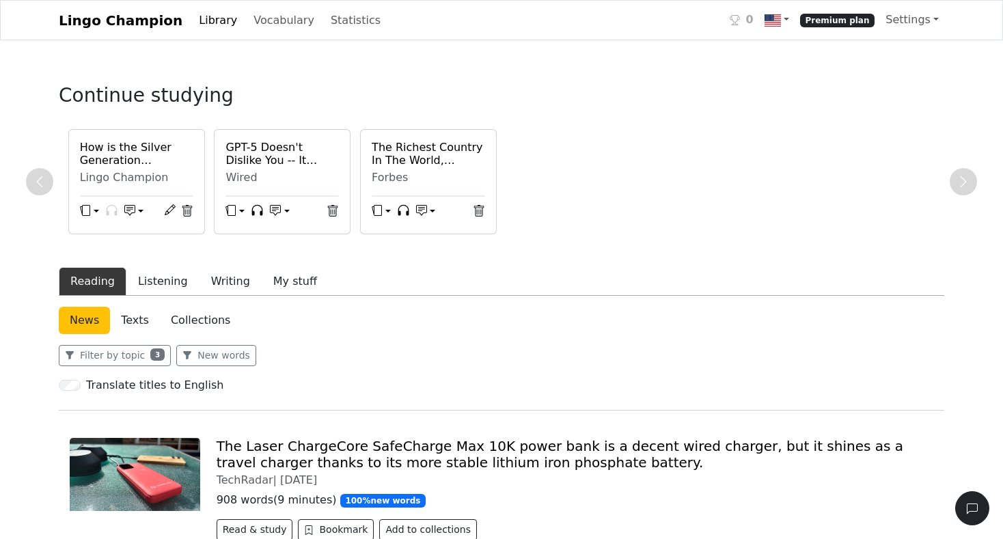
click at [120, 155] on h6 "How is the Silver Generation changing the modern market?" at bounding box center [136, 154] width 113 height 26
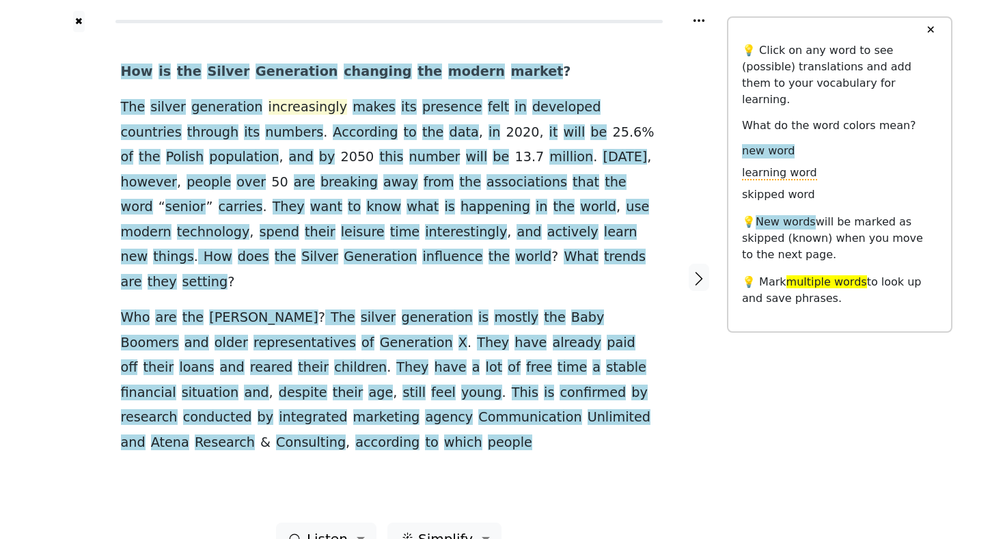
click at [290, 111] on span "increasingly" at bounding box center [308, 107] width 79 height 17
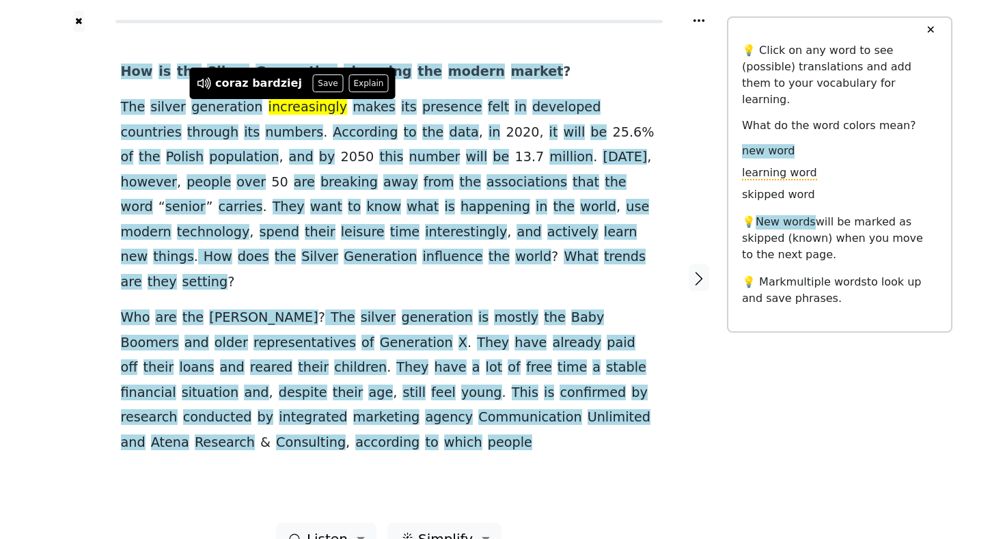
click at [781, 369] on div "✖ How is the Silver Generation changing the modern market ? The silver generati…" at bounding box center [502, 286] width 902 height 572
click at [748, 418] on div "✖ How is the Silver Generation changing the modern market ? The silver generati…" at bounding box center [502, 286] width 902 height 572
click at [314, 83] on button "Save" at bounding box center [328, 83] width 30 height 18
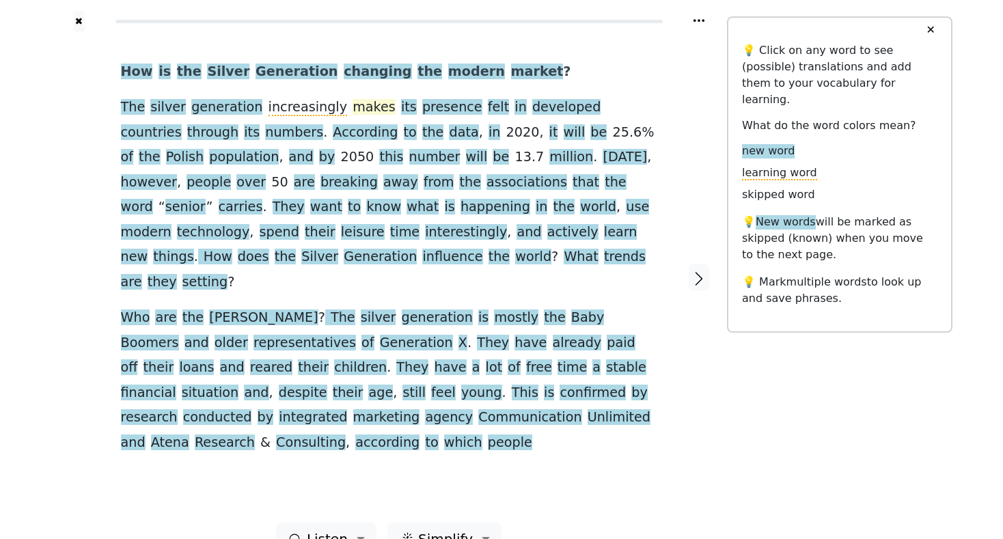
click at [353, 108] on span "makes" at bounding box center [374, 107] width 43 height 17
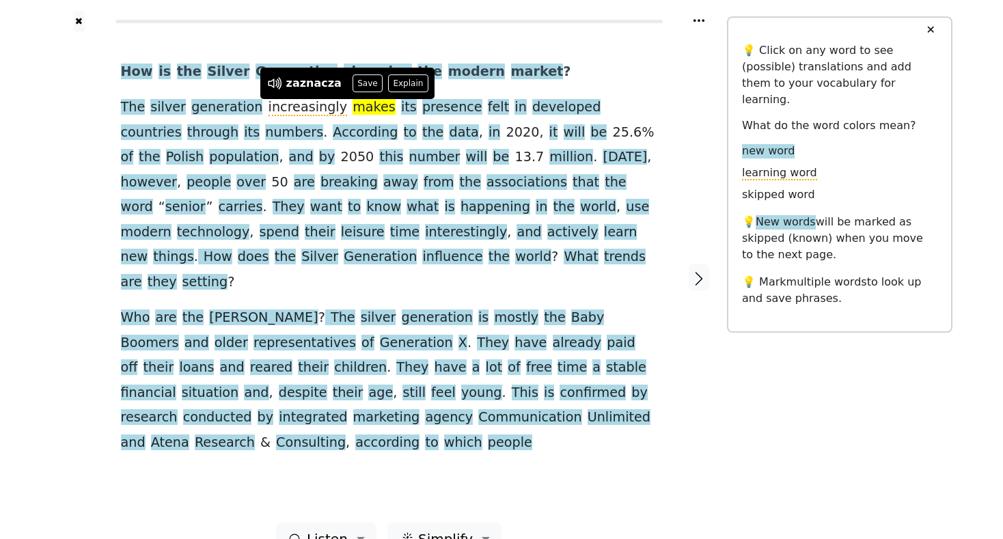
click at [487, 43] on div "How is the Silver Generation changing the modern market ? The silver generation…" at bounding box center [389, 277] width 564 height 491
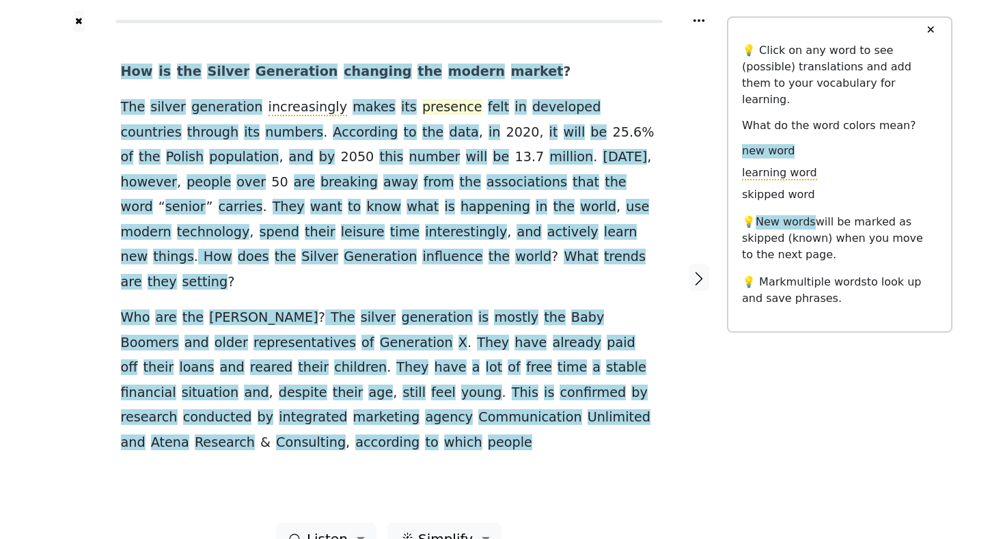
click at [422, 107] on span "presence" at bounding box center [452, 107] width 60 height 17
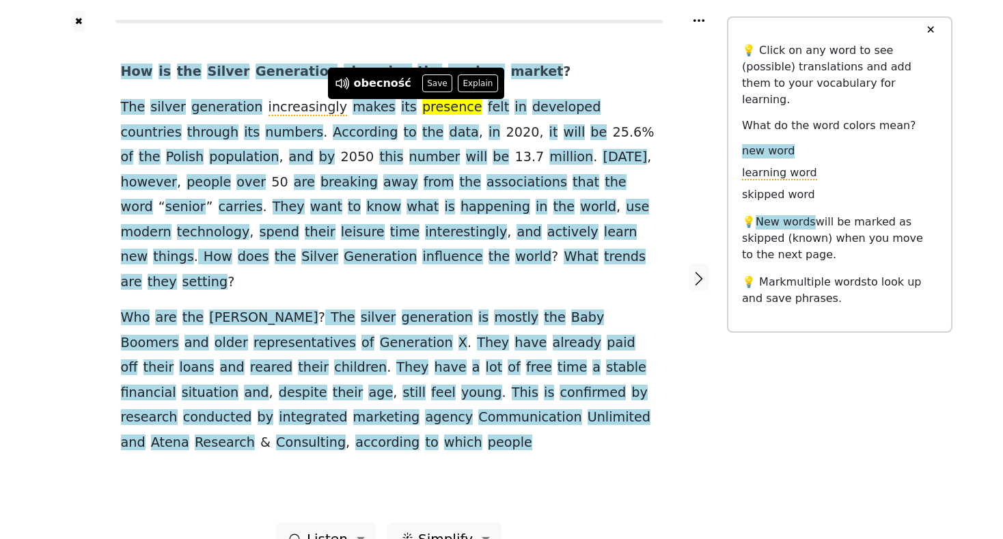
click at [849, 422] on div "✖ How is the Silver Generation changing the modern market ? The silver generati…" at bounding box center [502, 286] width 902 height 572
click at [689, 155] on div at bounding box center [699, 277] width 57 height 491
click at [288, 109] on span "increasingly" at bounding box center [308, 107] width 79 height 17
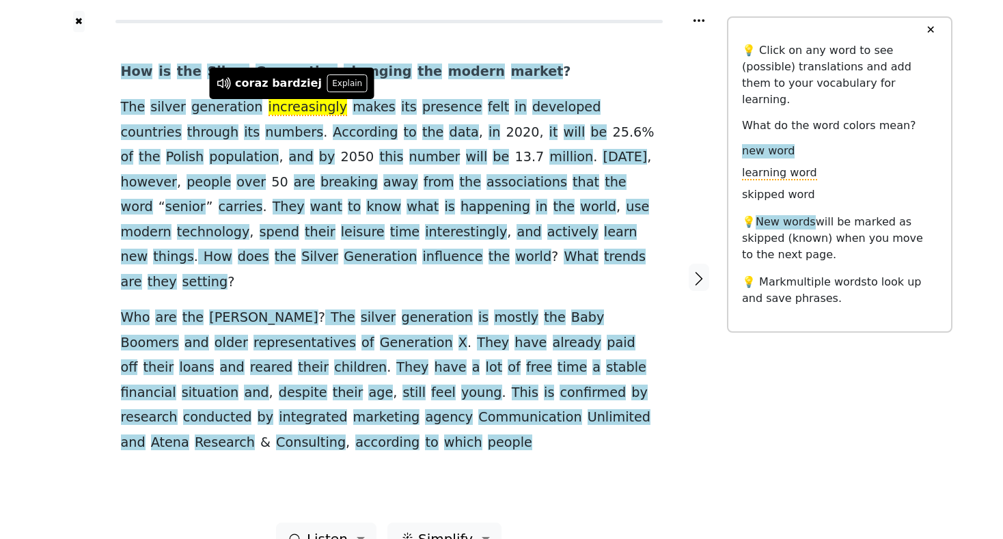
click at [85, 203] on div at bounding box center [79, 277] width 57 height 491
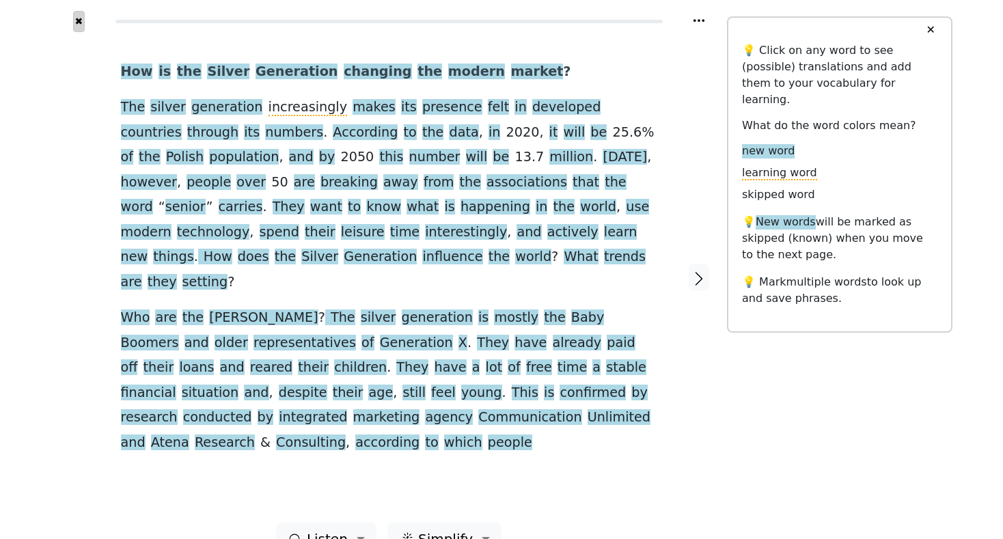
click at [79, 23] on button "✖" at bounding box center [79, 21] width 12 height 21
